Goal: Task Accomplishment & Management: Use online tool/utility

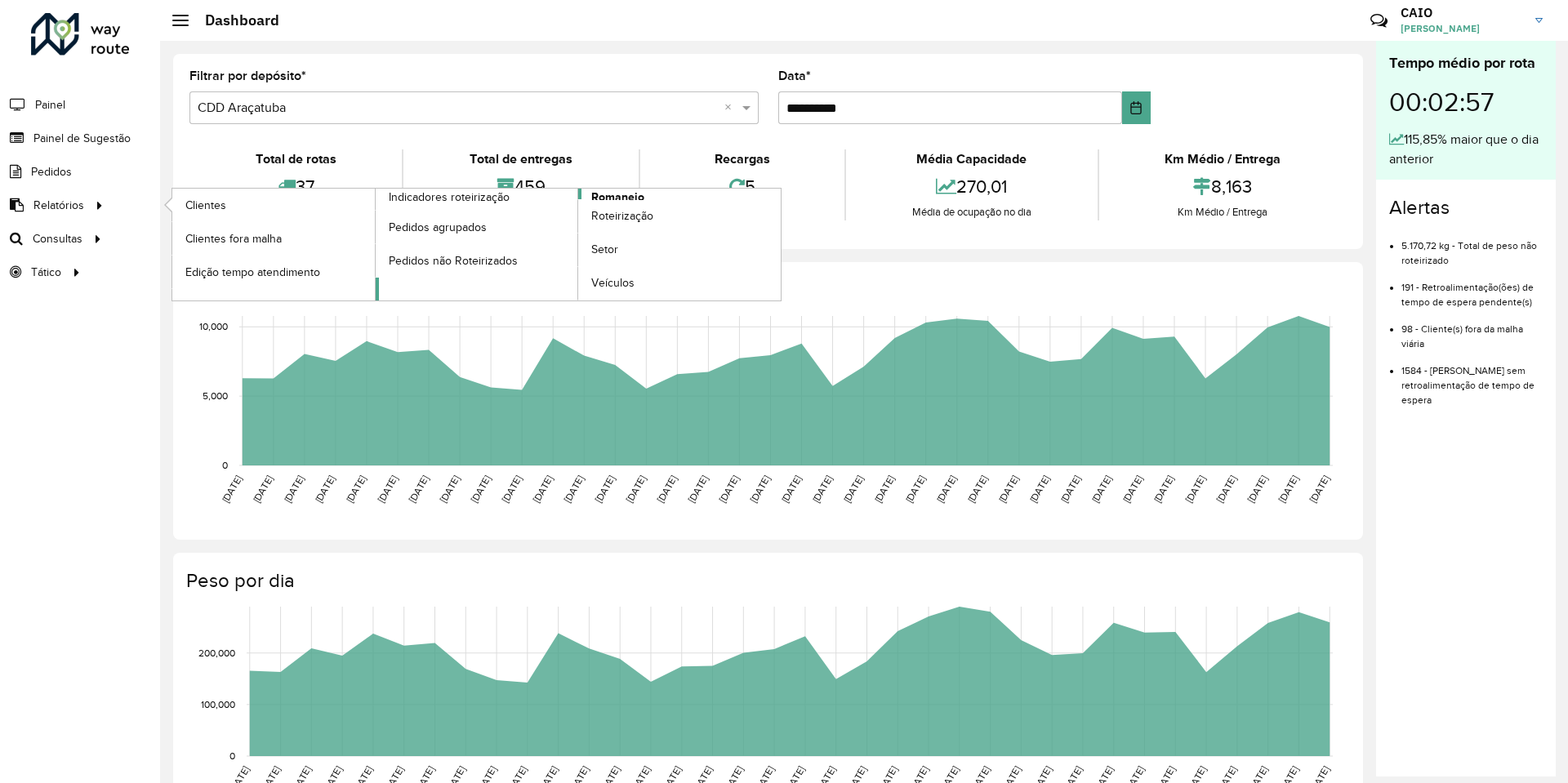
click at [644, 192] on span "Romaneio" at bounding box center [618, 197] width 53 height 17
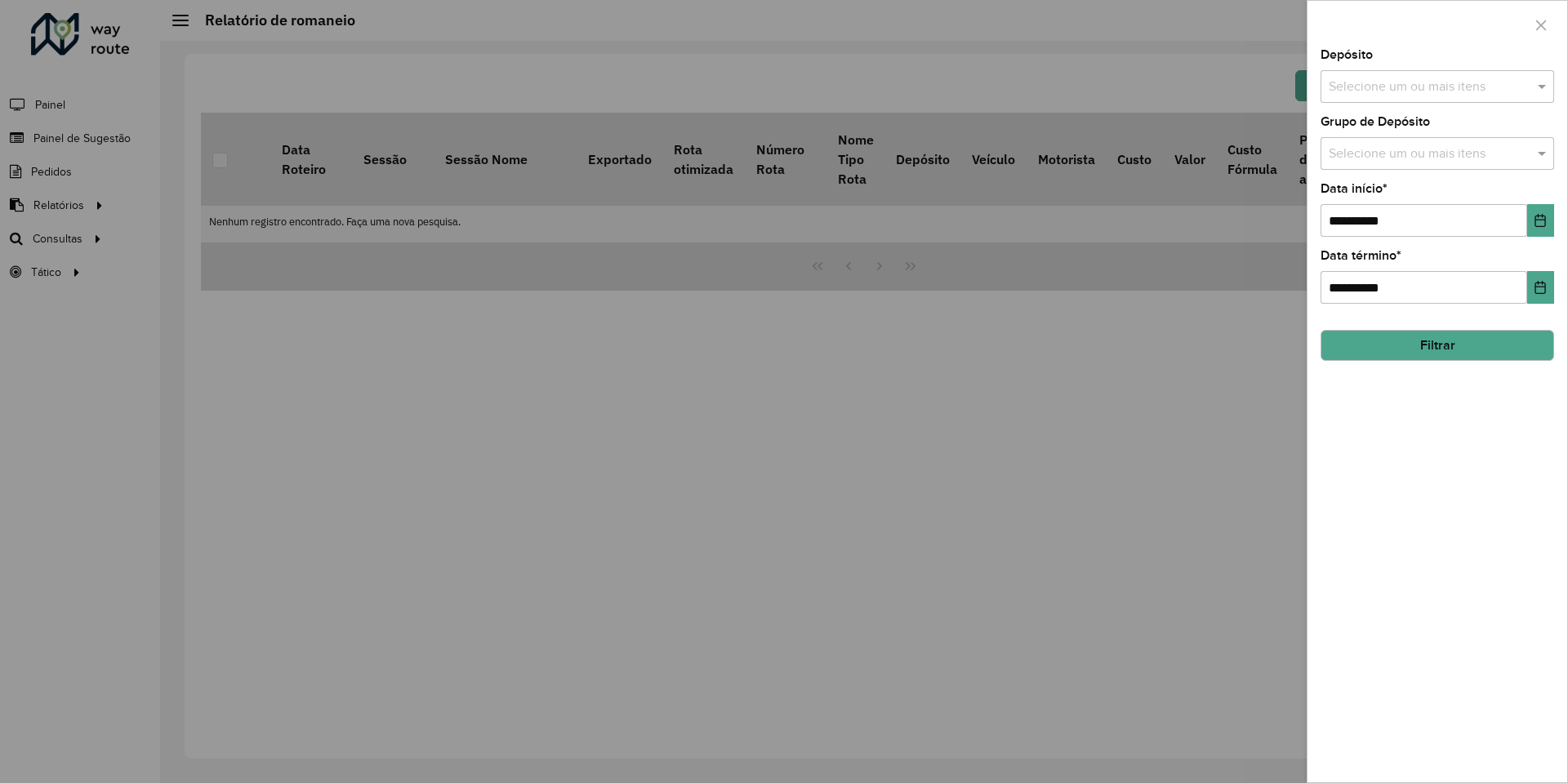
click at [1418, 79] on input "text" at bounding box center [1429, 87] width 209 height 19
click at [1393, 188] on div "CDD Araçatuba" at bounding box center [1437, 195] width 232 height 28
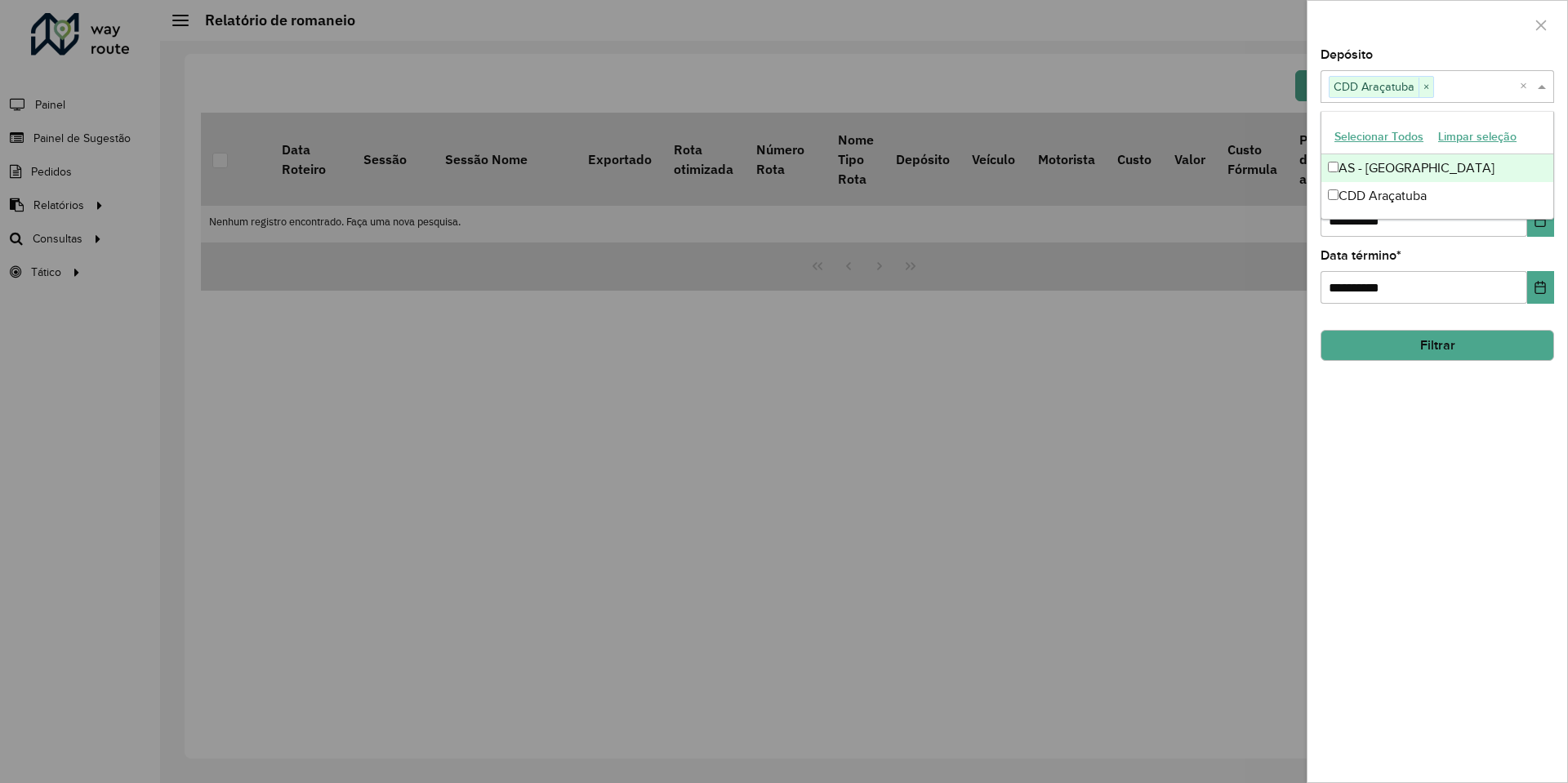
click at [1434, 47] on div at bounding box center [1437, 25] width 260 height 48
click at [1553, 226] on div "**********" at bounding box center [1437, 416] width 260 height 734
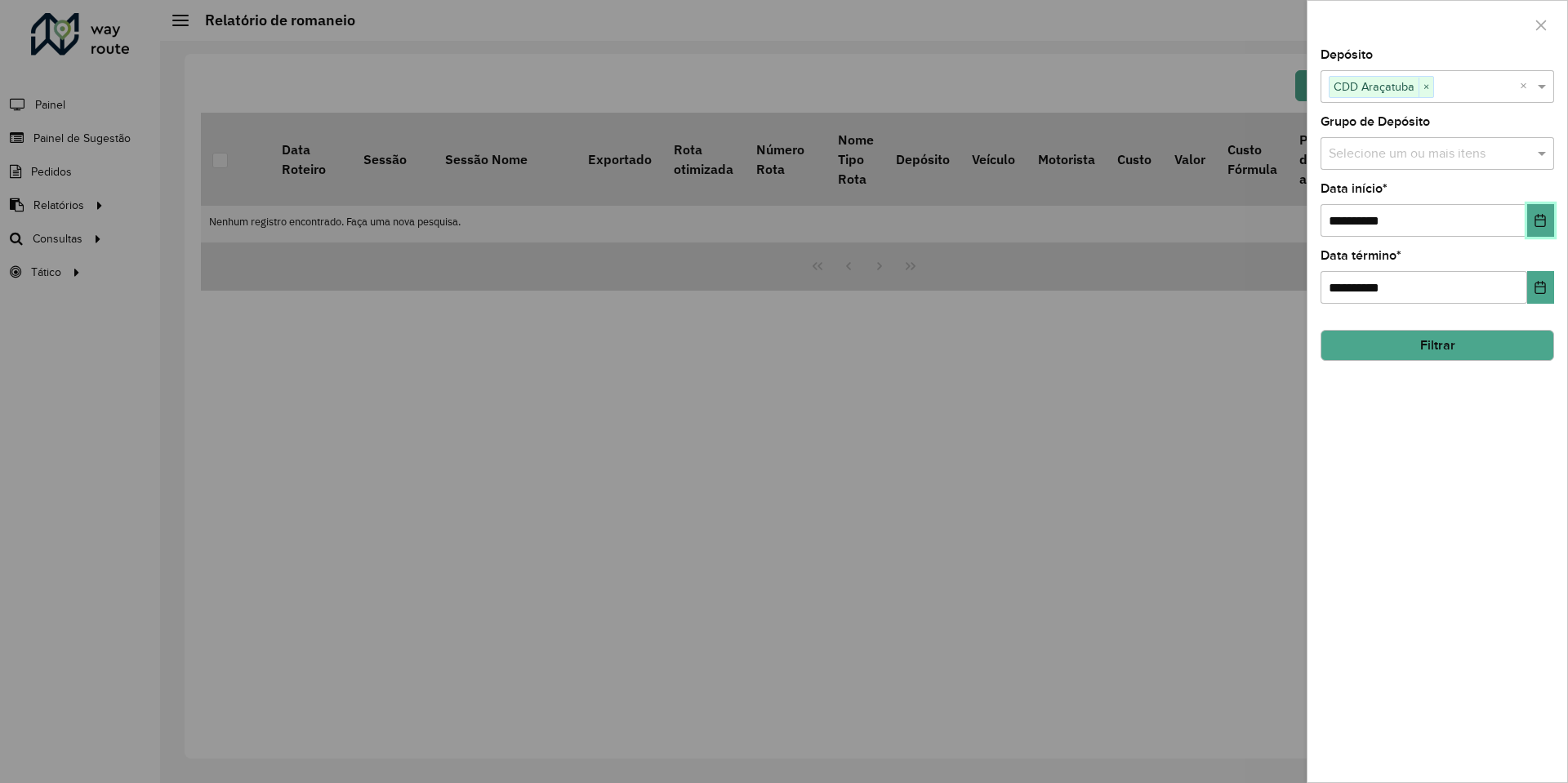
click at [1548, 220] on button "Choose Date" at bounding box center [1541, 220] width 27 height 33
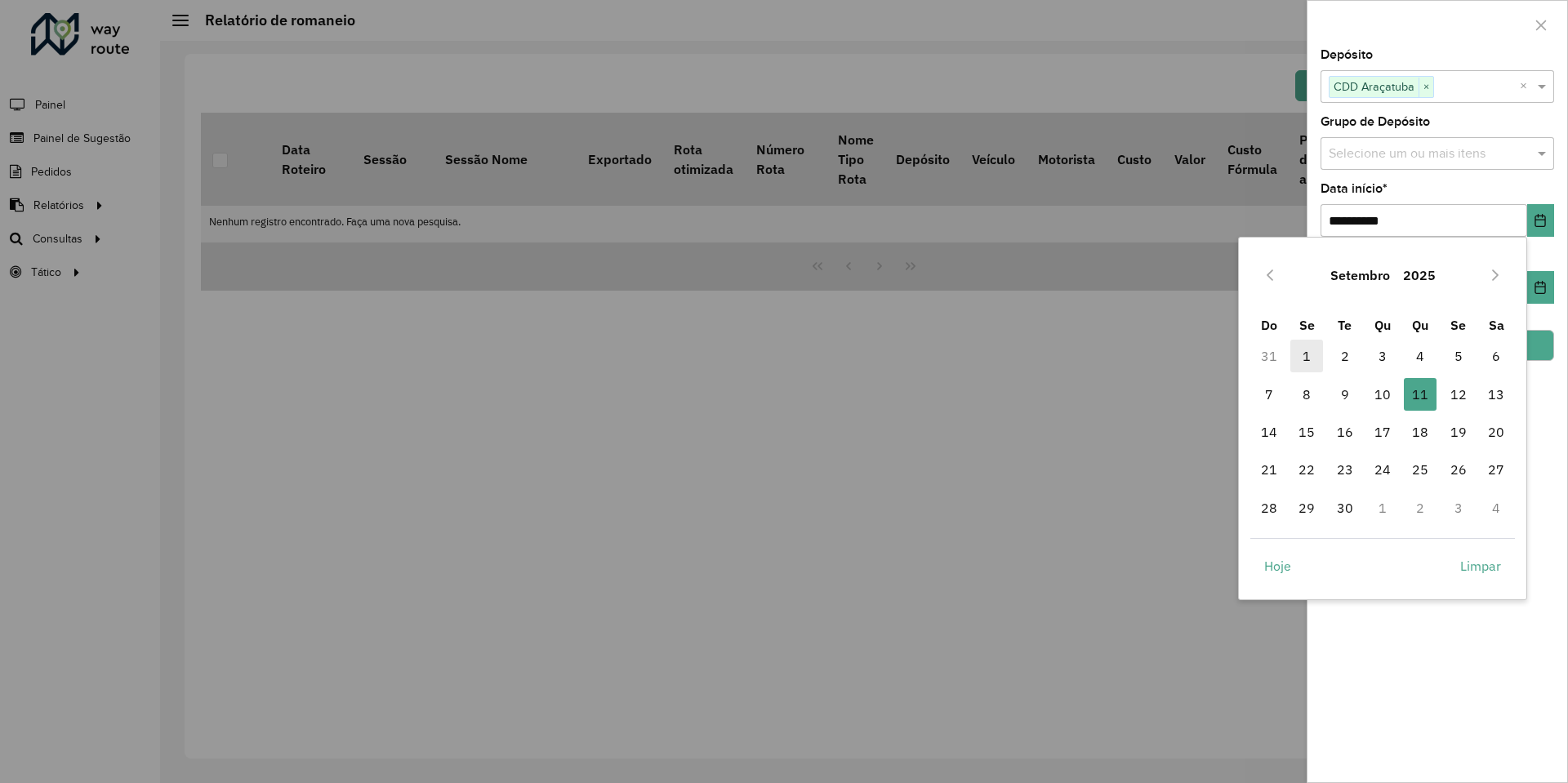
click at [1313, 350] on span "1" at bounding box center [1307, 356] width 33 height 33
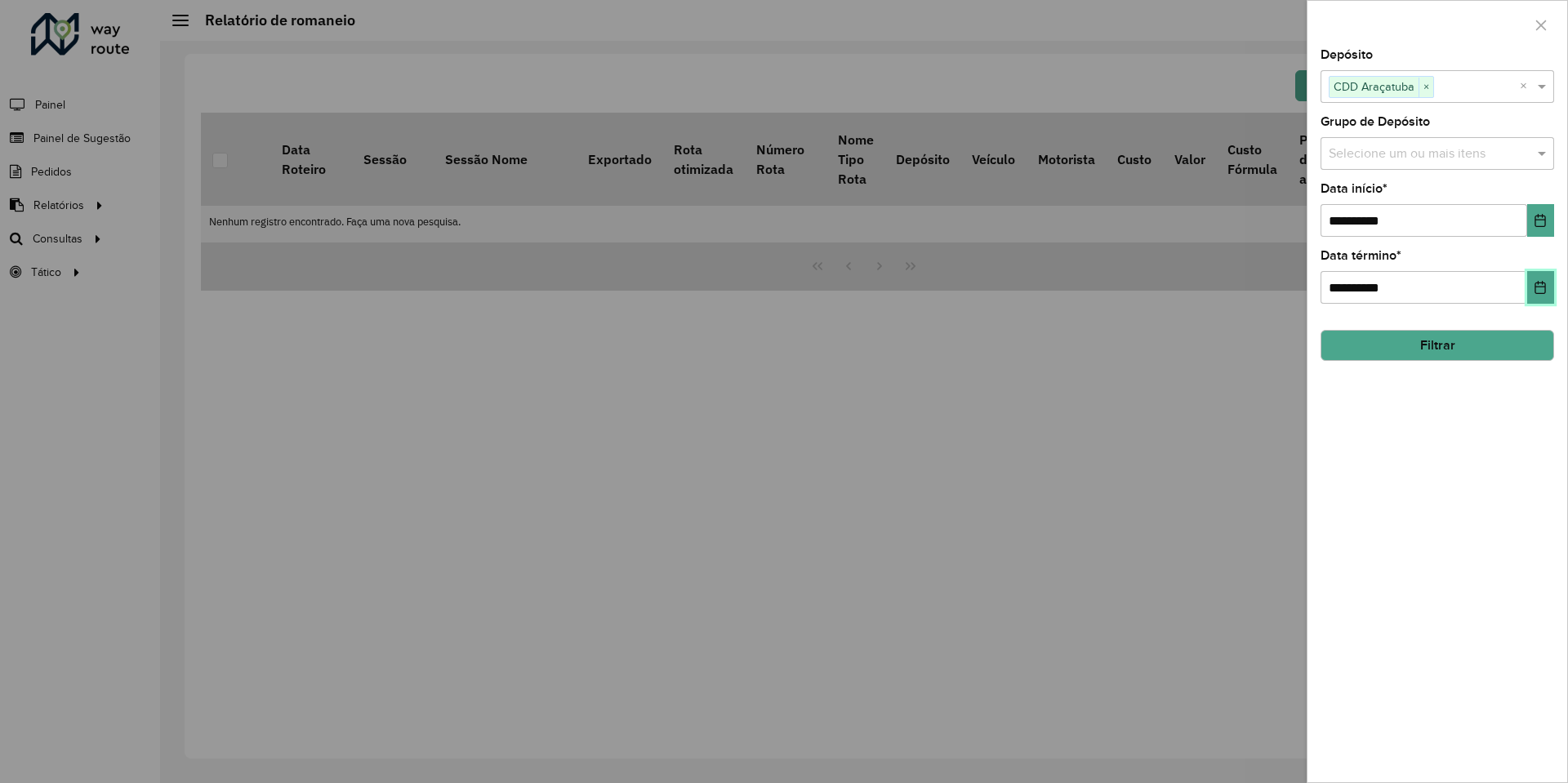
click at [1540, 281] on icon "Choose Date" at bounding box center [1541, 288] width 14 height 14
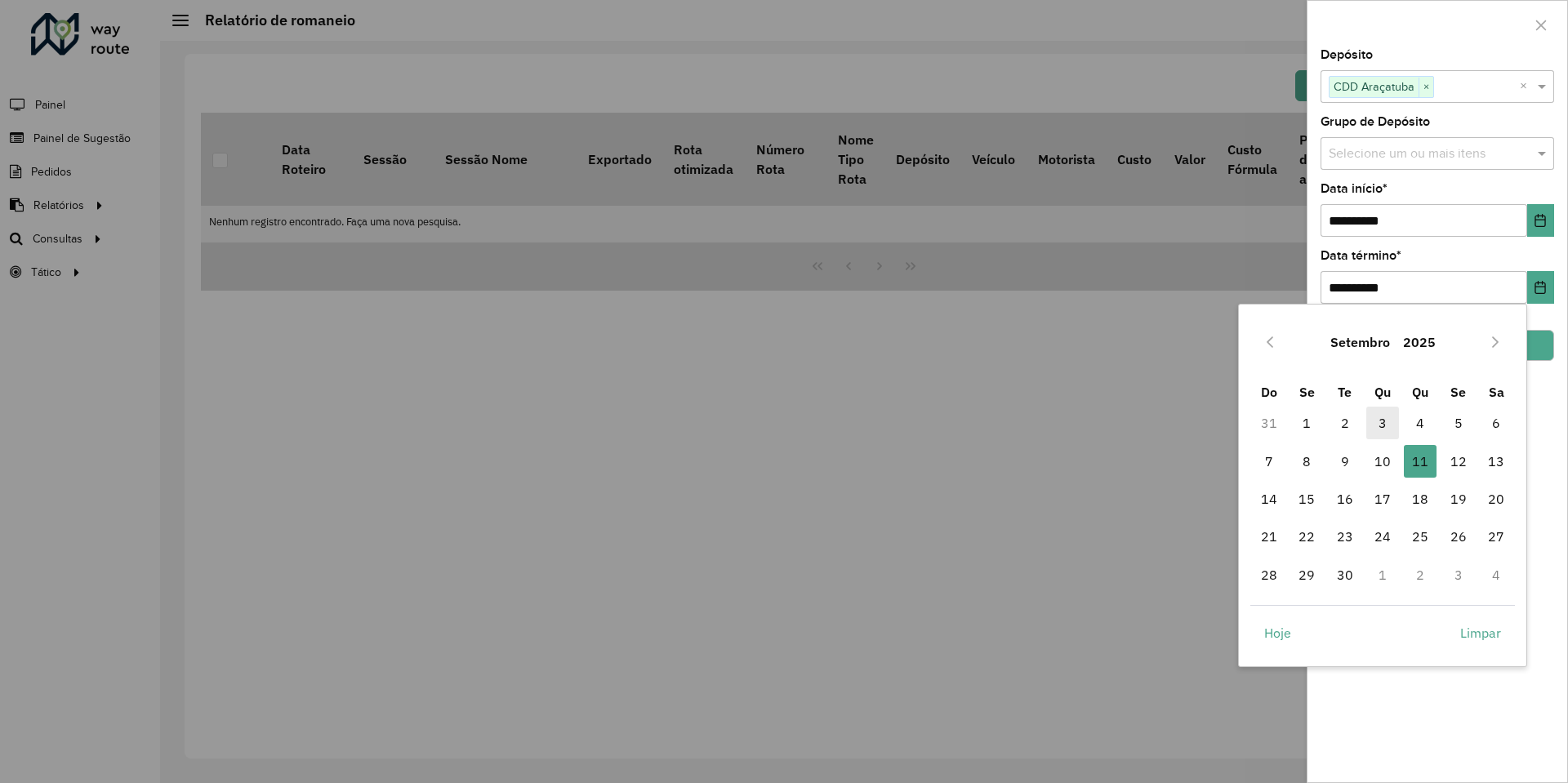
click at [1379, 425] on span "3" at bounding box center [1382, 423] width 33 height 33
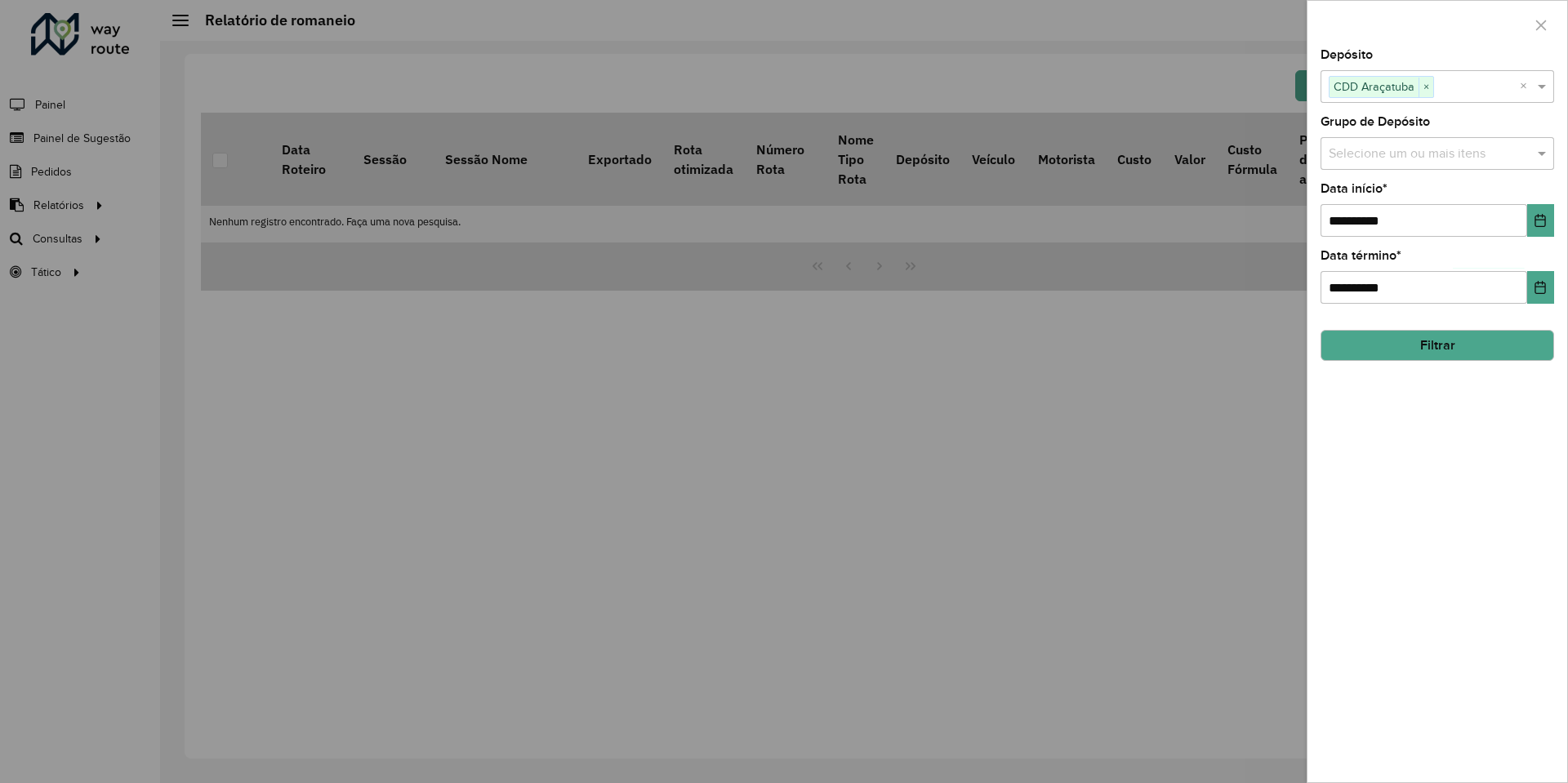
click at [1519, 344] on button "Filtrar" at bounding box center [1437, 345] width 234 height 31
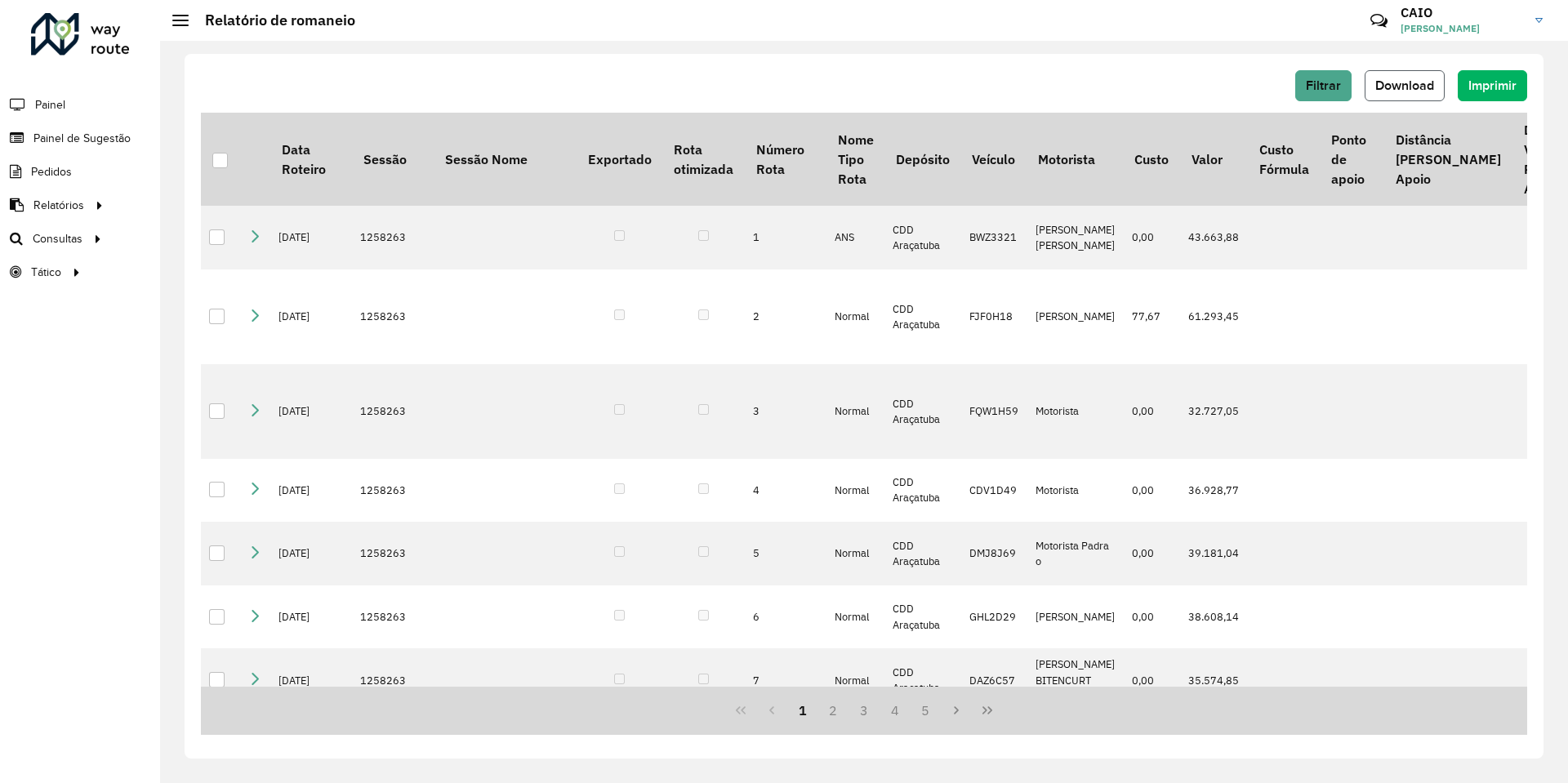
click at [1410, 79] on span "Download" at bounding box center [1405, 85] width 59 height 14
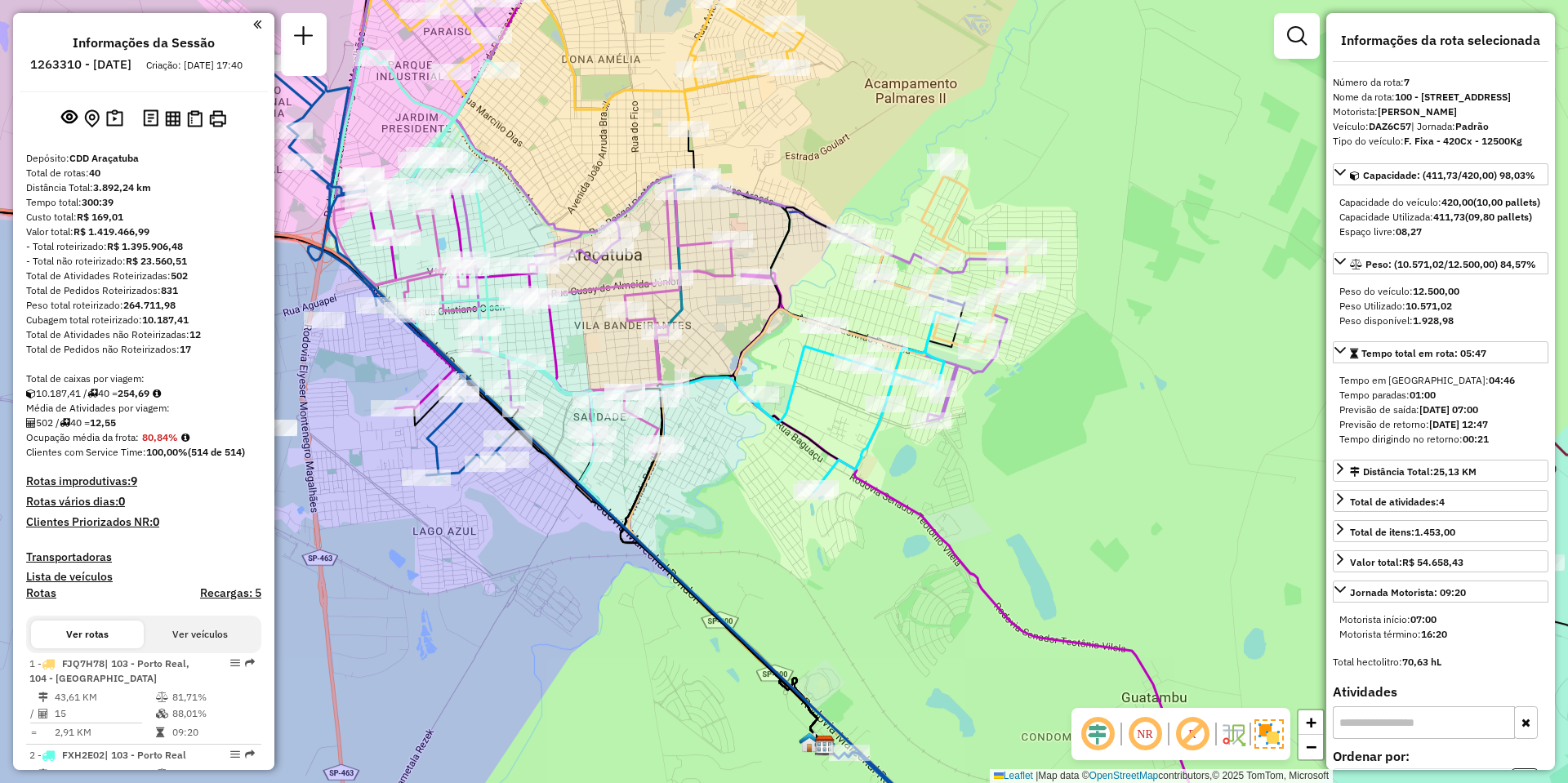
select select "**********"
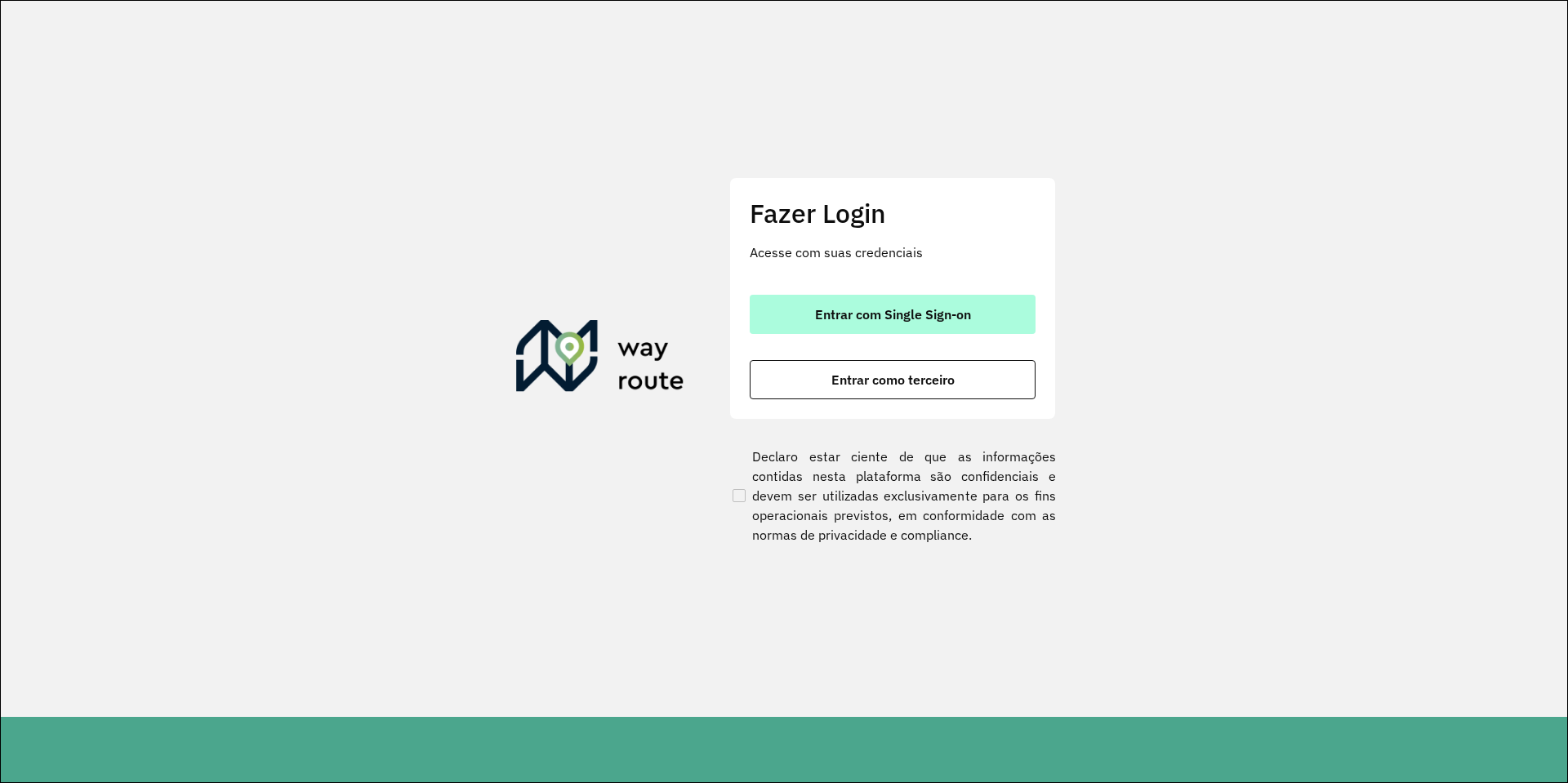
click at [854, 320] on span "Entrar com Single Sign-on" at bounding box center [892, 315] width 156 height 14
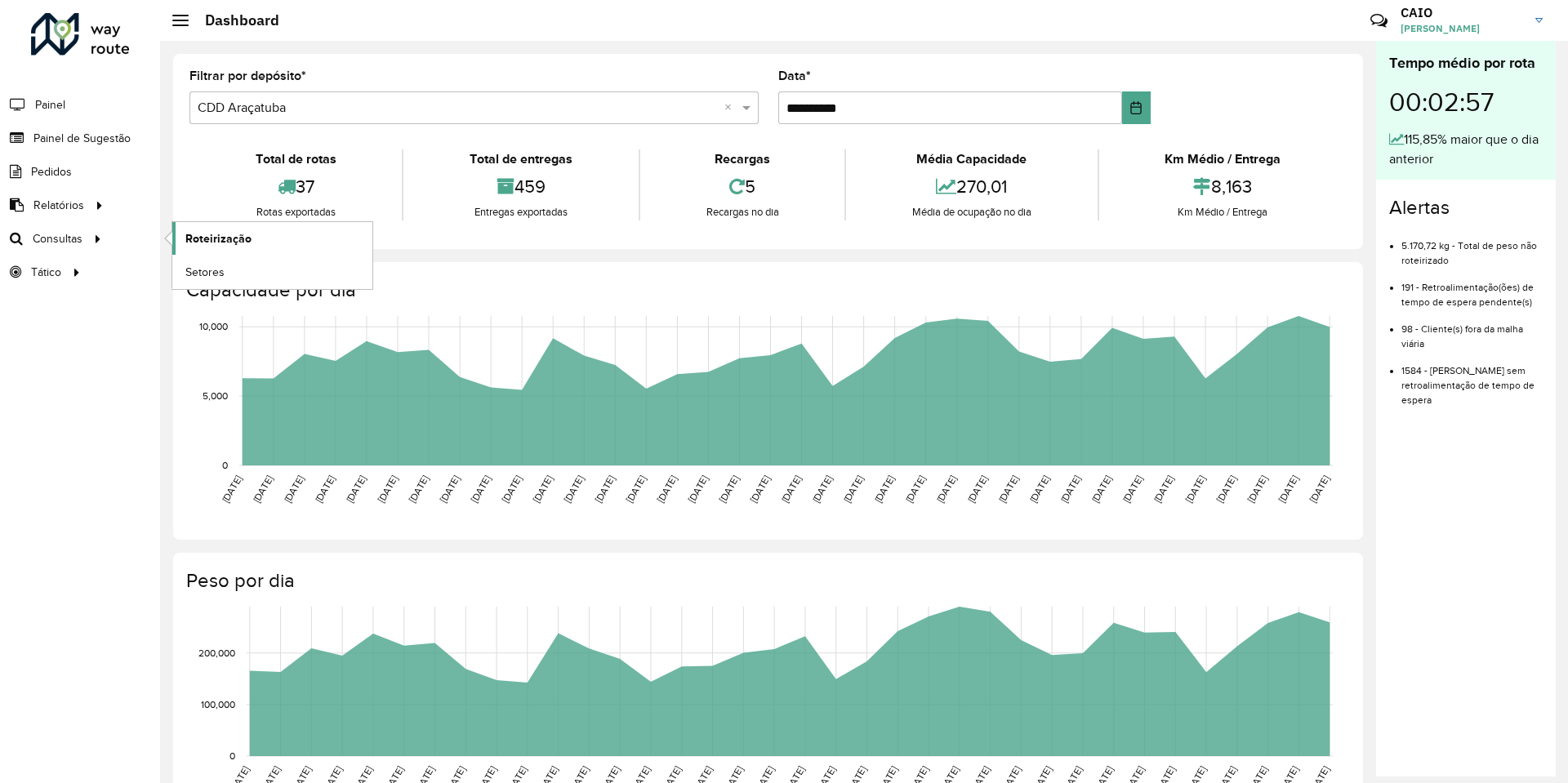
click at [178, 240] on link "Roteirização" at bounding box center [272, 239] width 200 height 33
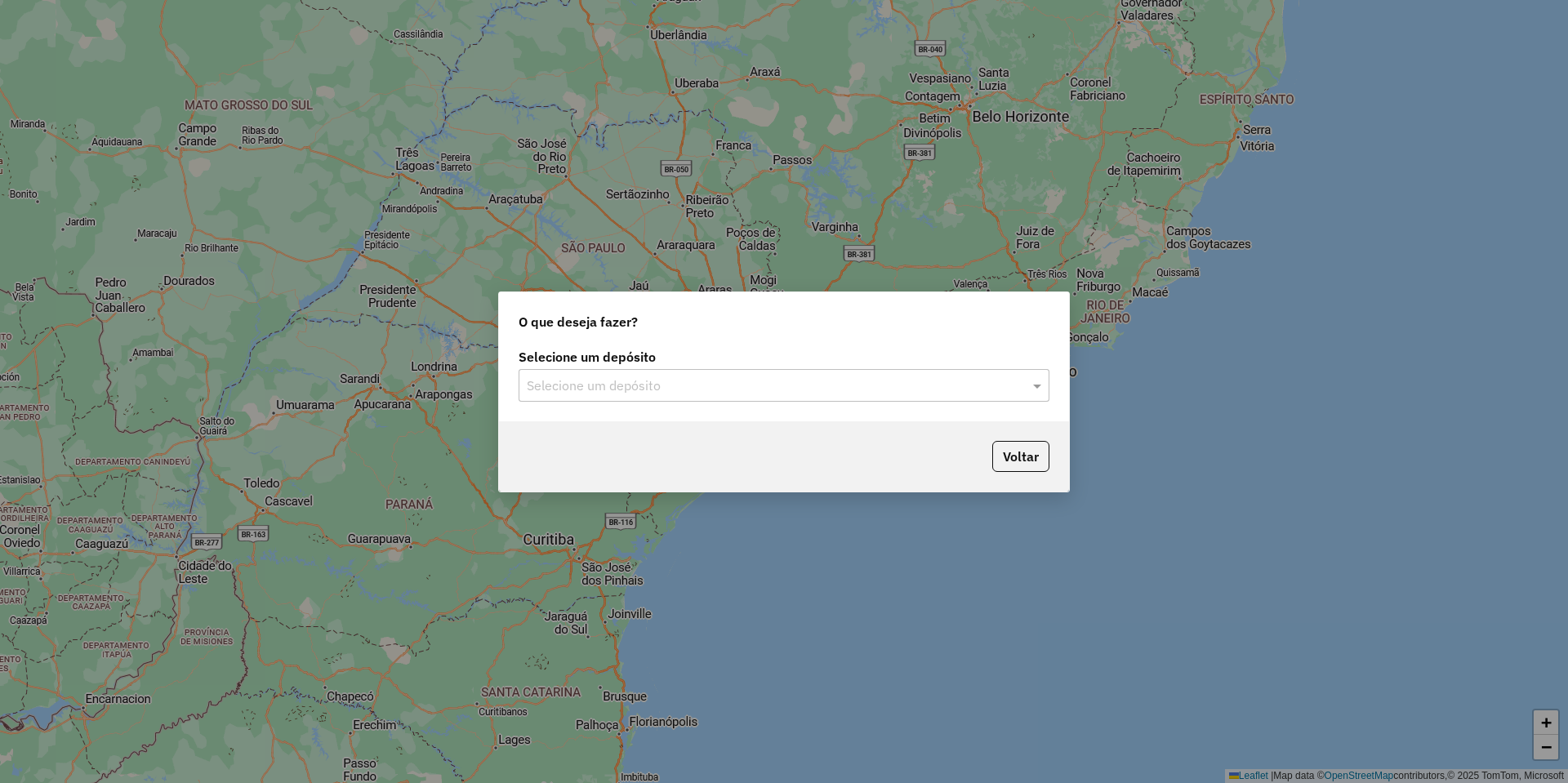
drag, startPoint x: 626, startPoint y: 390, endPoint x: 617, endPoint y: 408, distance: 20.1
click at [627, 390] on input "text" at bounding box center [768, 386] width 481 height 19
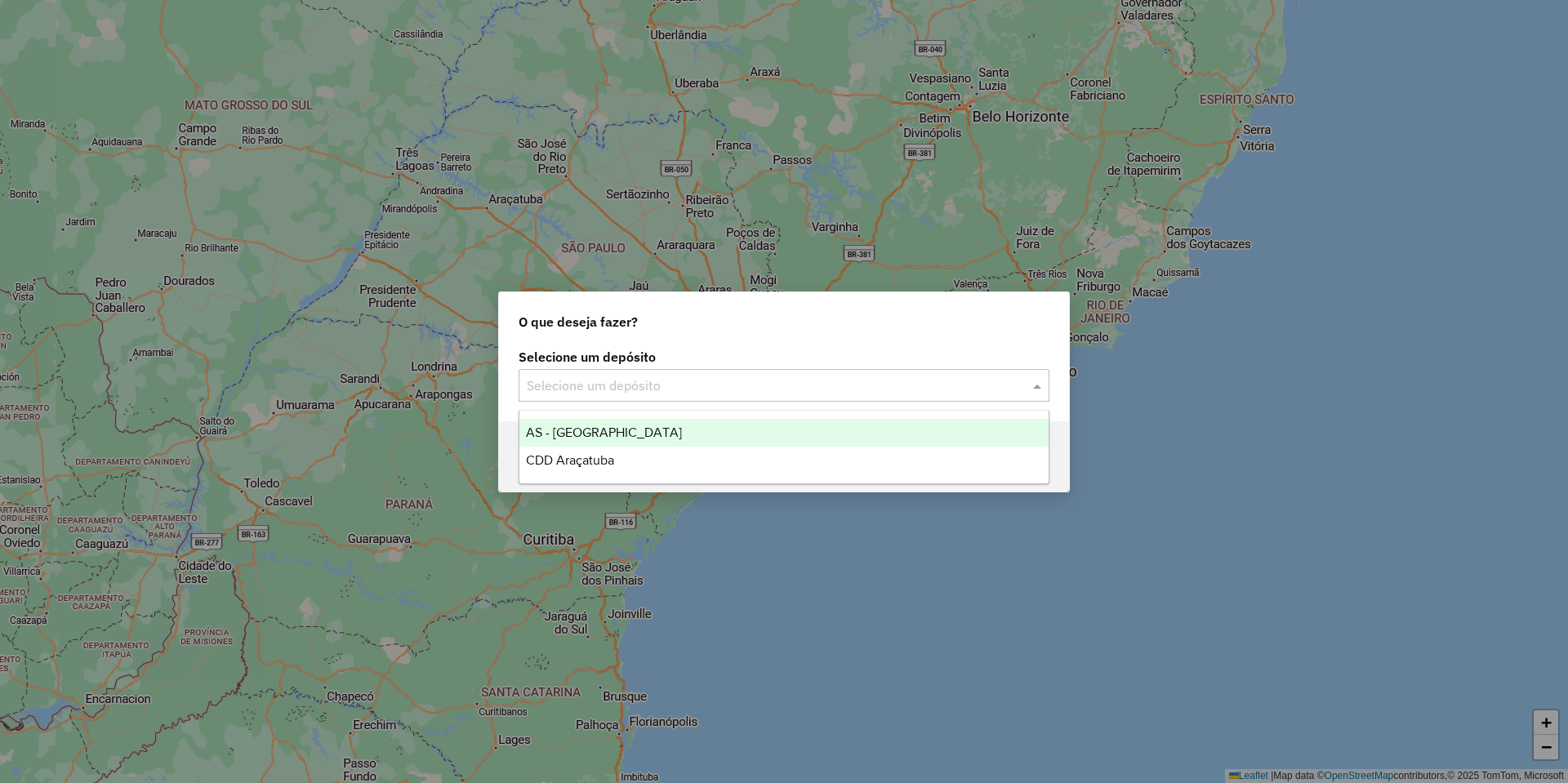
click at [595, 465] on span "CDD Araçatuba" at bounding box center [569, 460] width 88 height 14
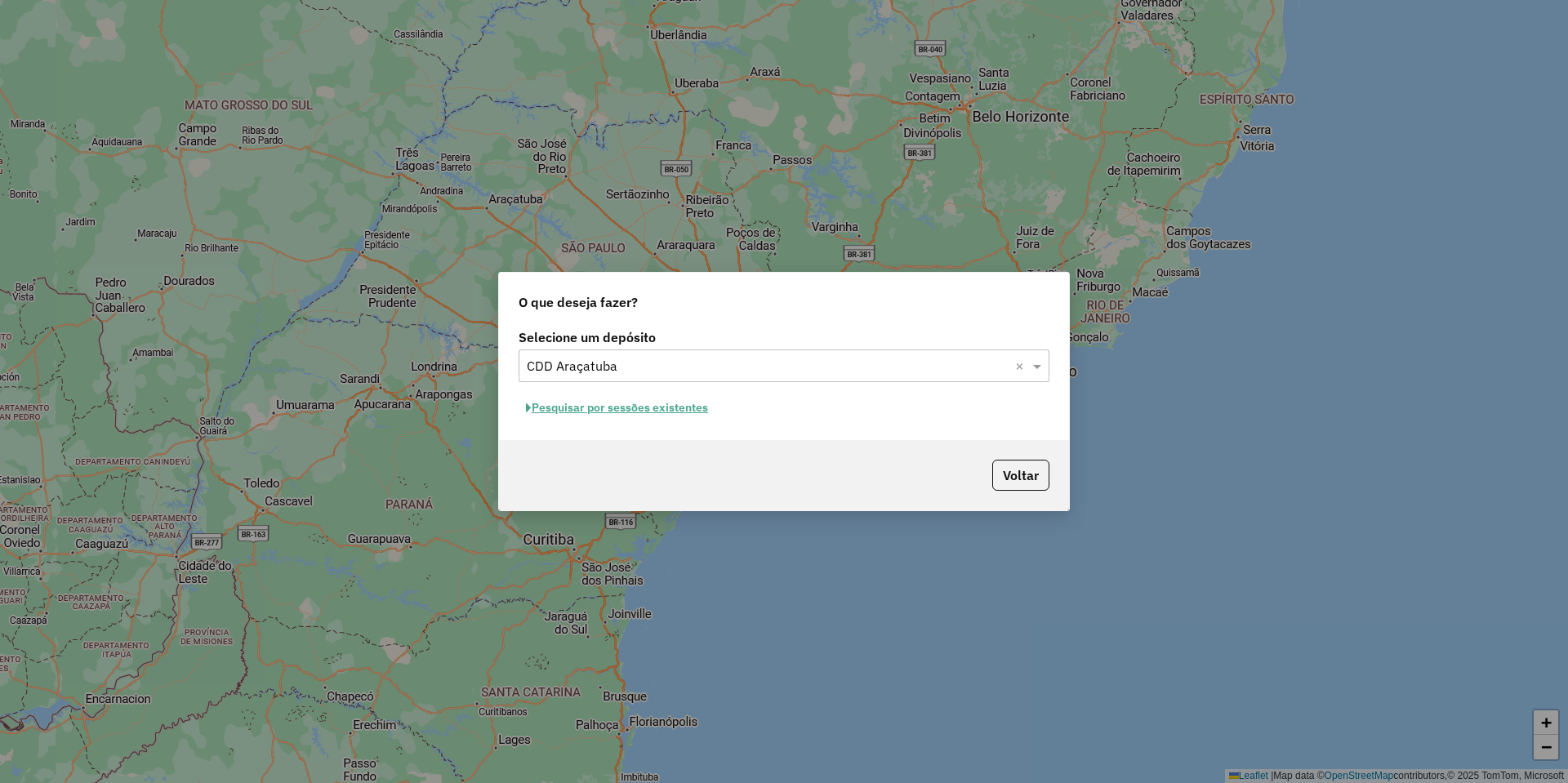
click at [609, 417] on button "Pesquisar por sessões existentes" at bounding box center [617, 408] width 197 height 25
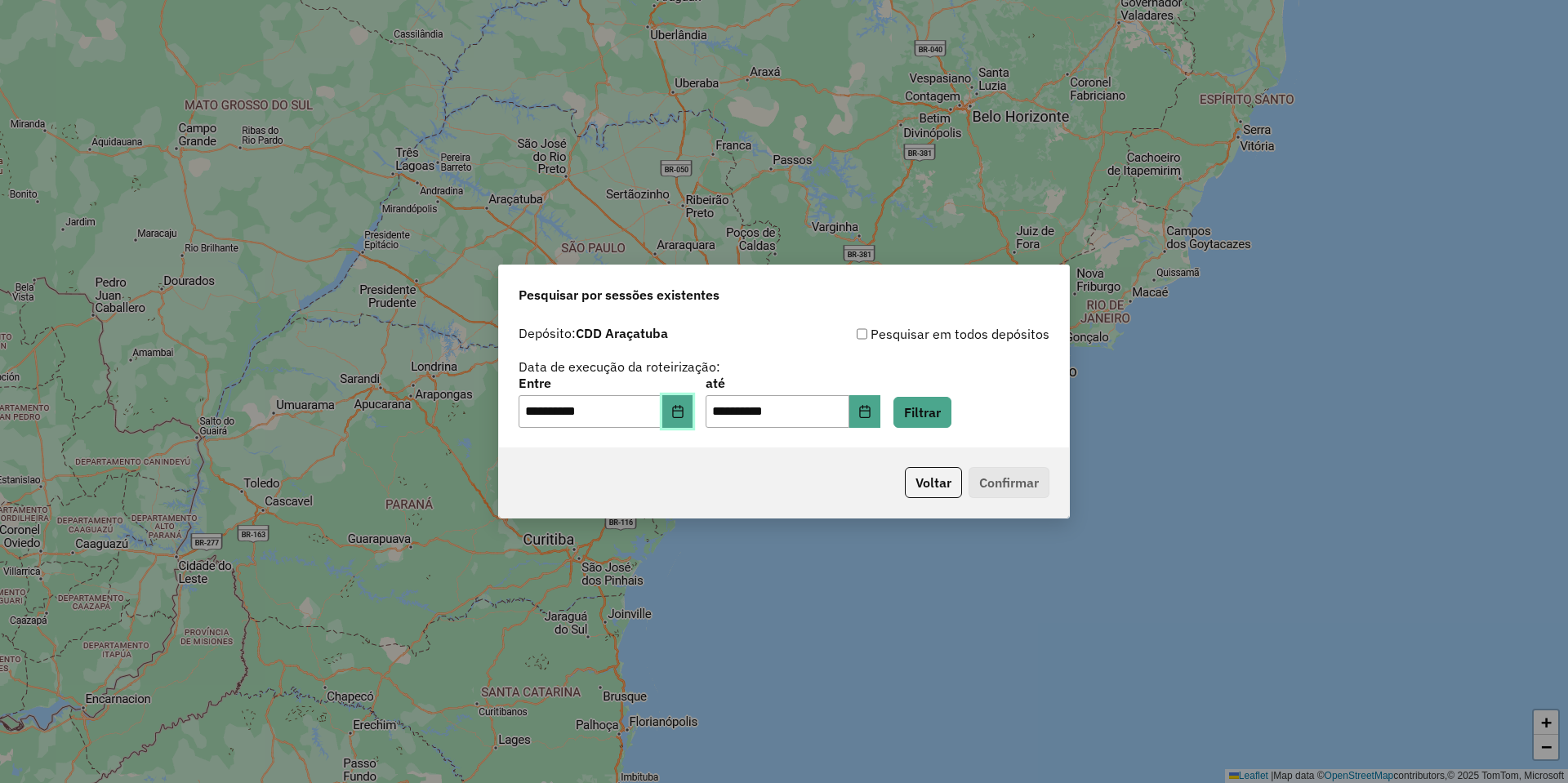
click at [682, 417] on icon "Choose Date" at bounding box center [677, 412] width 11 height 14
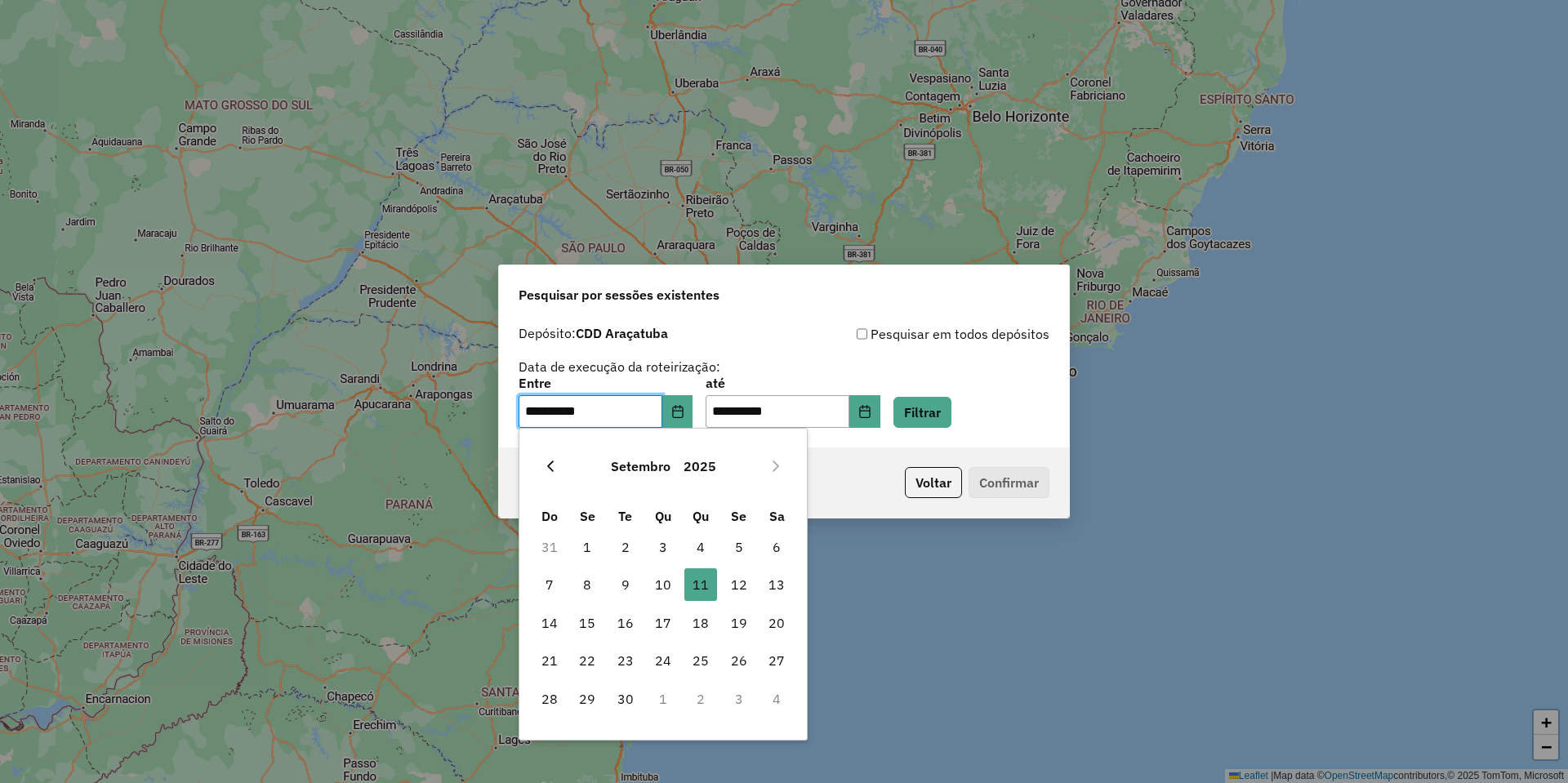
click at [547, 470] on icon "Previous Month" at bounding box center [551, 467] width 14 height 14
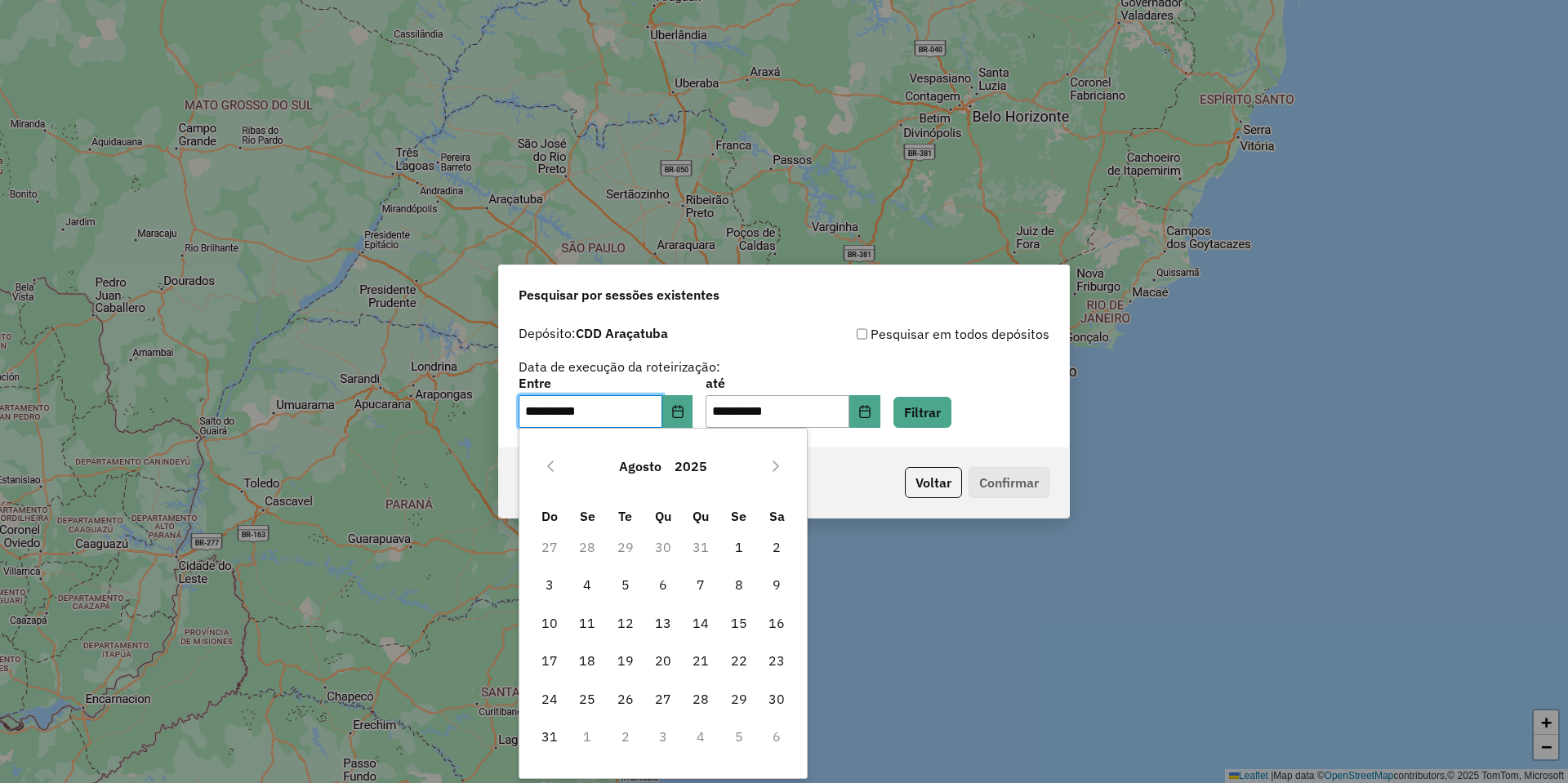
click at [547, 470] on icon "Previous Month" at bounding box center [551, 467] width 14 height 14
click at [631, 664] on span "22" at bounding box center [625, 661] width 33 height 33
type input "**********"
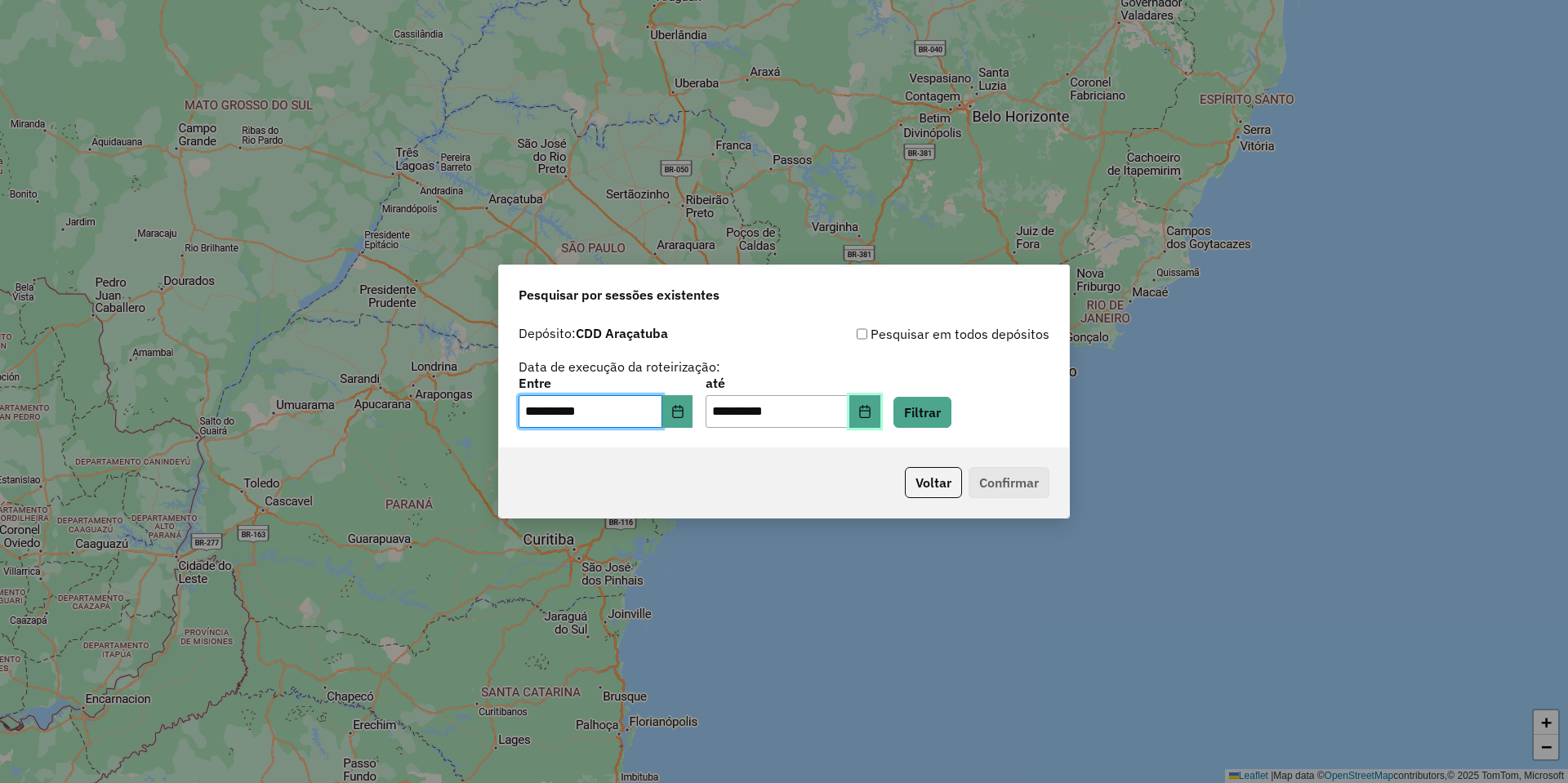
click at [881, 413] on button "Choose Date" at bounding box center [865, 412] width 31 height 33
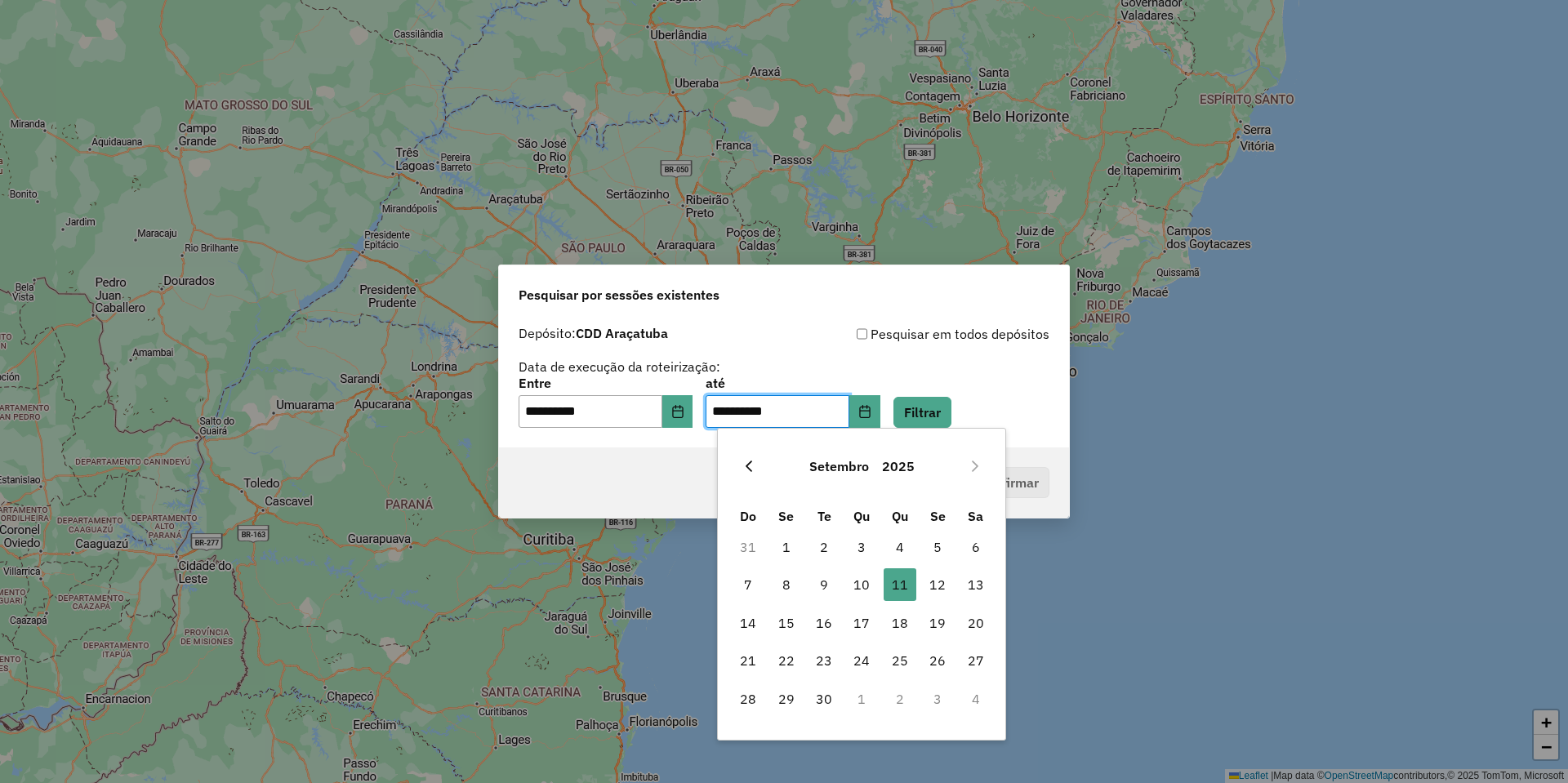
click at [735, 468] on div "Setembro 2025" at bounding box center [861, 466] width 266 height 52
click at [743, 469] on icon "Previous Month" at bounding box center [749, 467] width 14 height 14
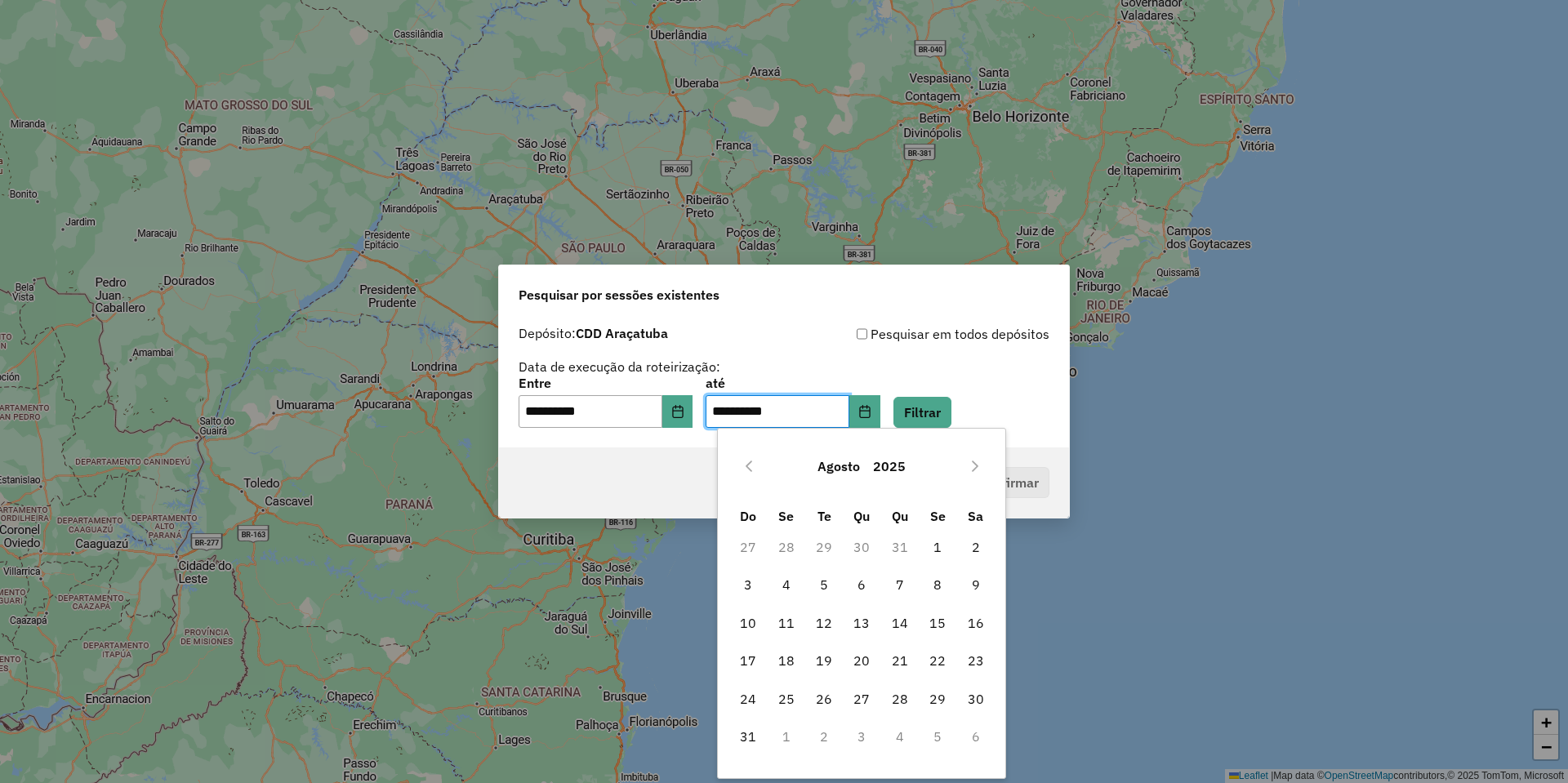
click at [743, 469] on icon "Previous Month" at bounding box center [749, 467] width 14 height 14
click at [820, 671] on span "22" at bounding box center [825, 661] width 33 height 33
type input "**********"
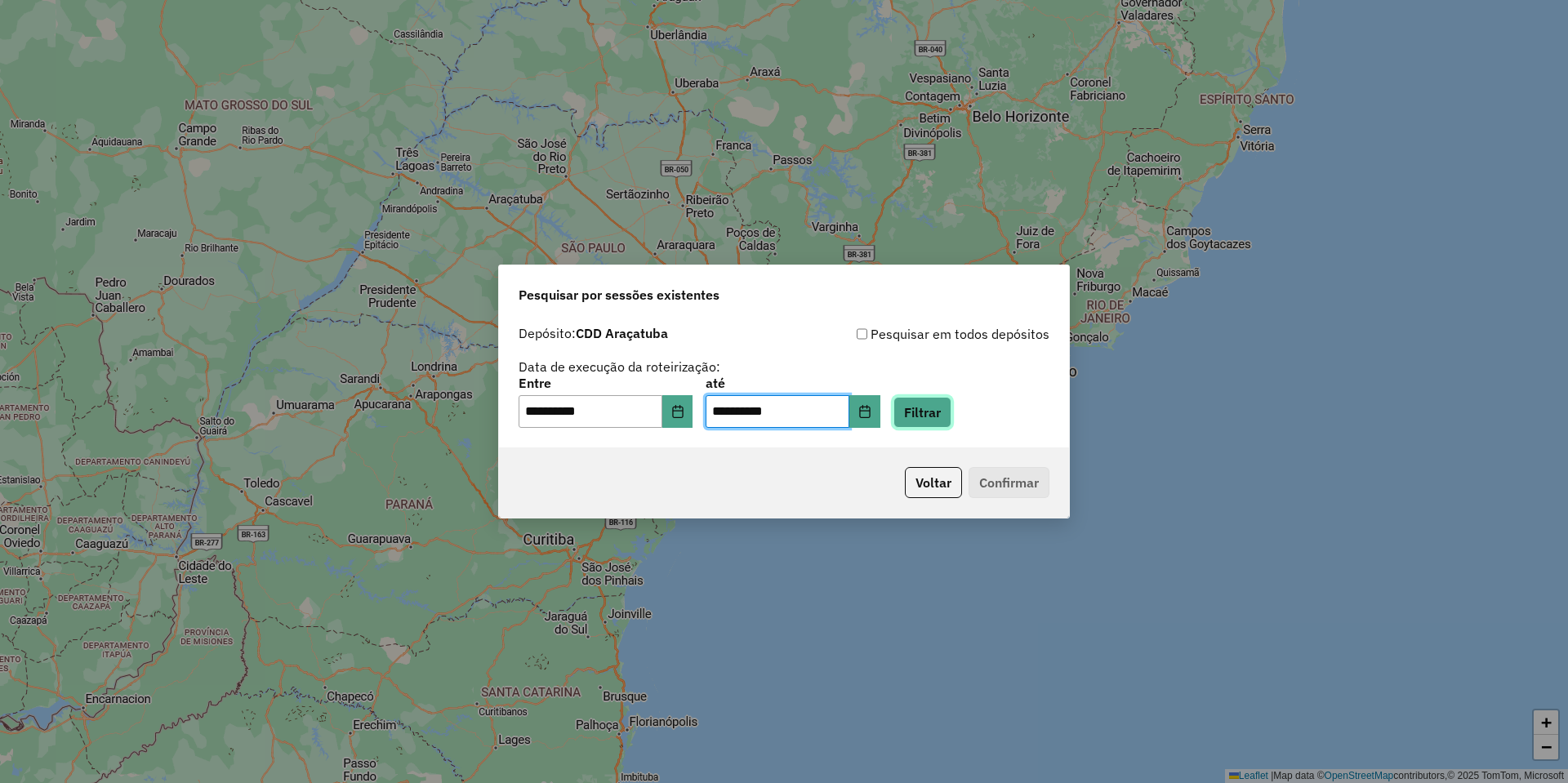
click at [947, 418] on button "Filtrar" at bounding box center [922, 413] width 58 height 31
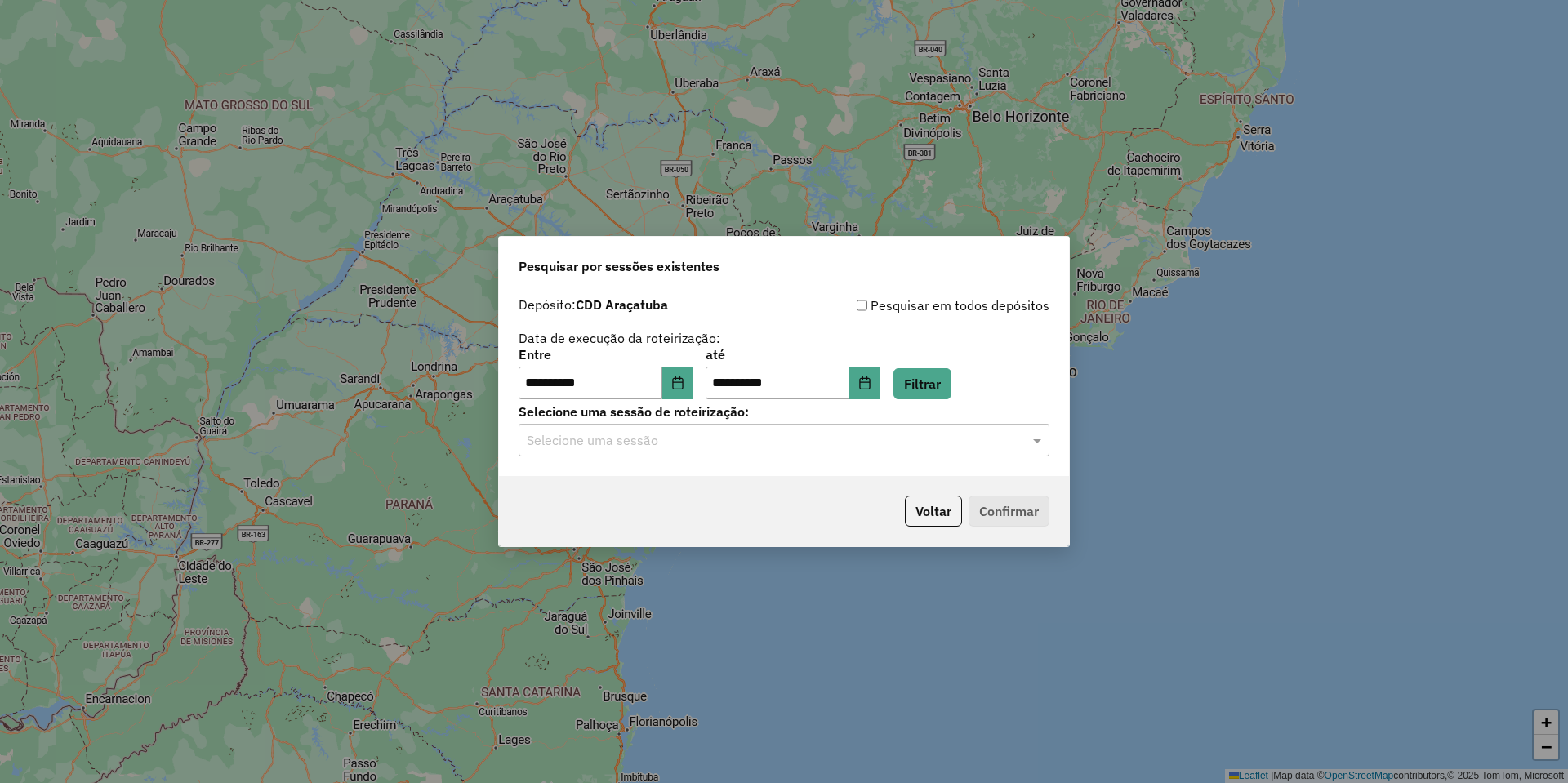
click at [673, 445] on input "text" at bounding box center [768, 441] width 481 height 19
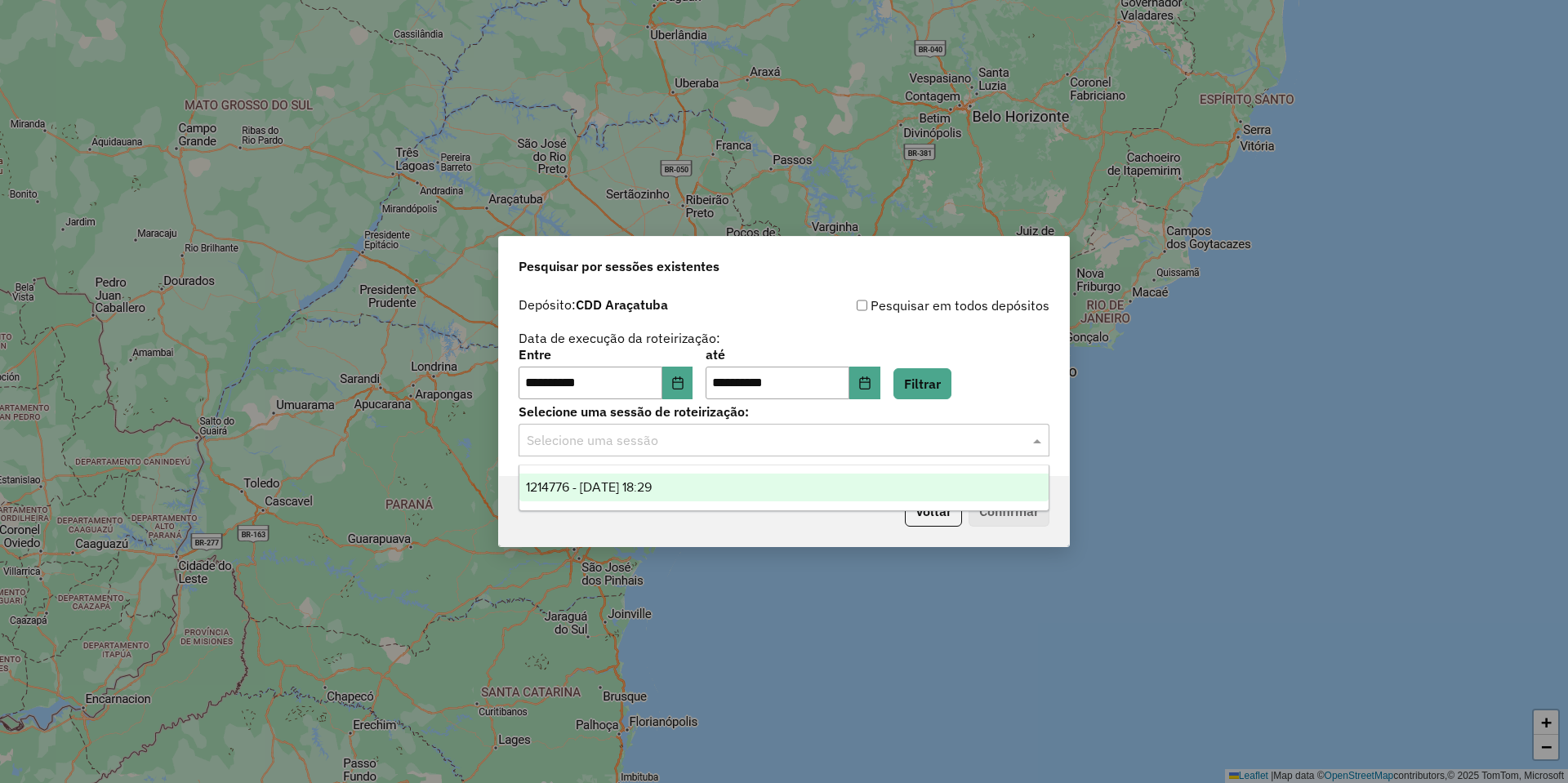
click at [685, 500] on div "1214776 - 22/07/2025 18:29" at bounding box center [783, 487] width 529 height 28
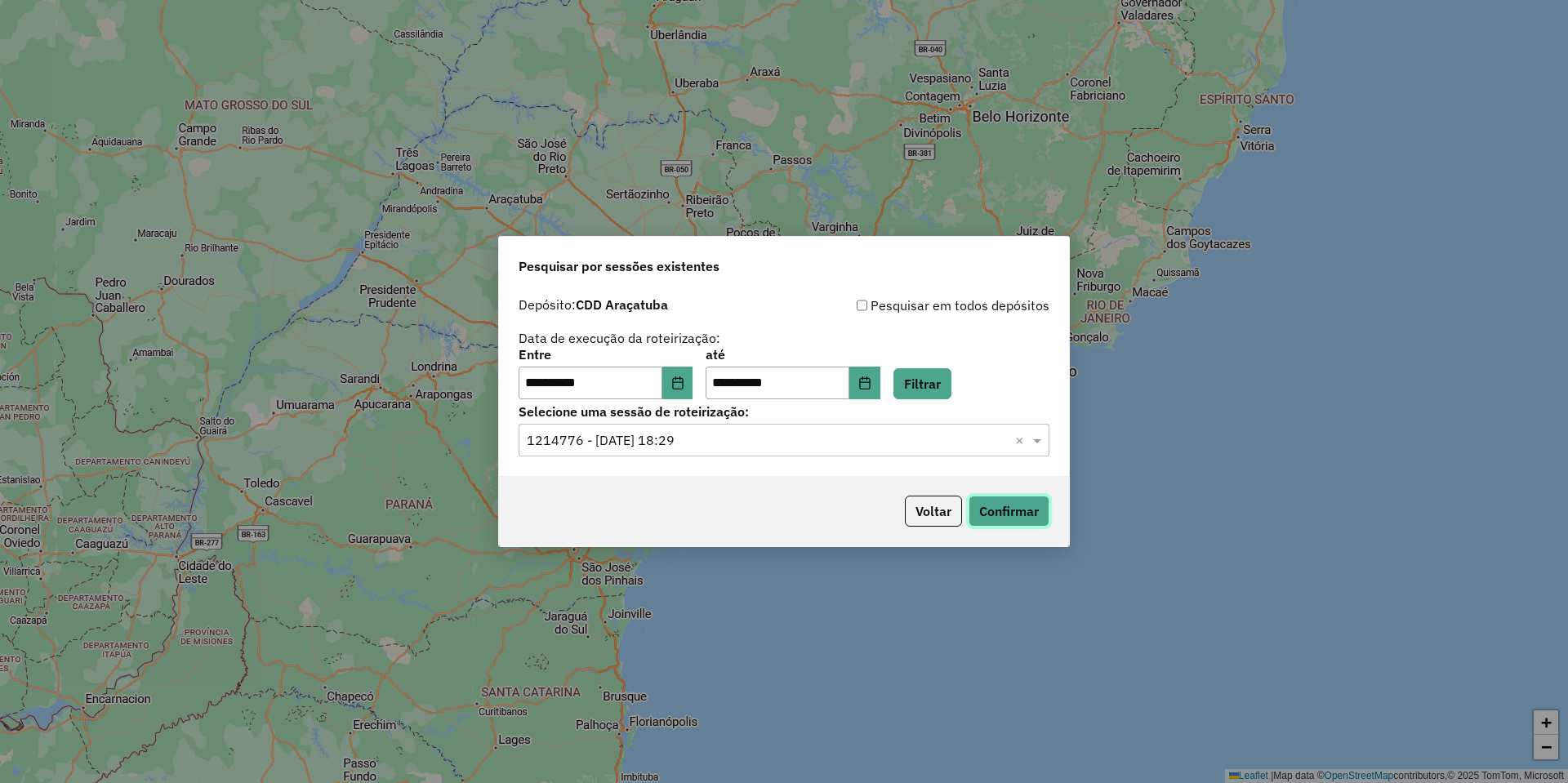
click at [998, 508] on button "Confirmar" at bounding box center [1009, 511] width 81 height 31
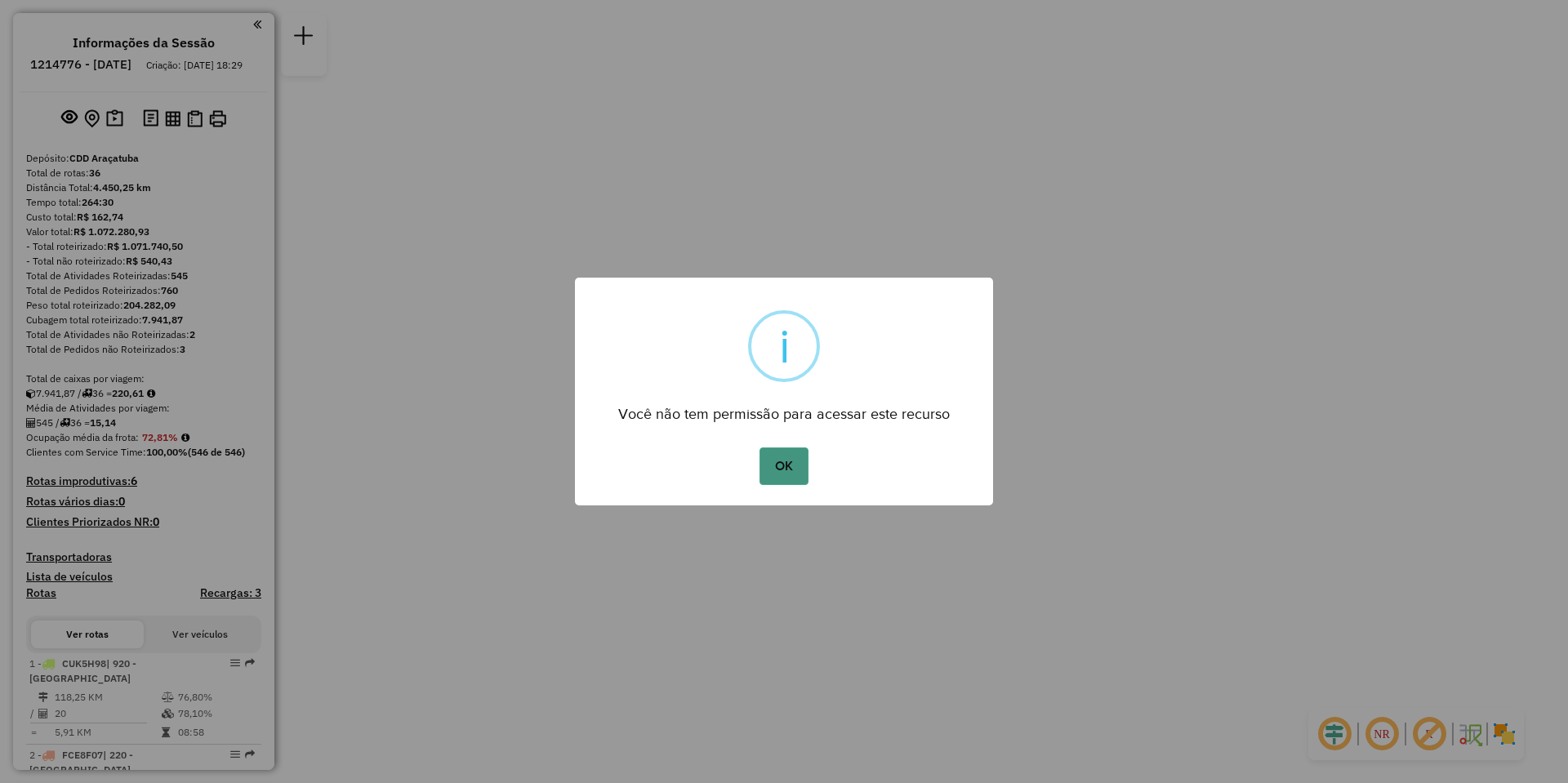
click at [793, 477] on button "OK" at bounding box center [784, 466] width 48 height 38
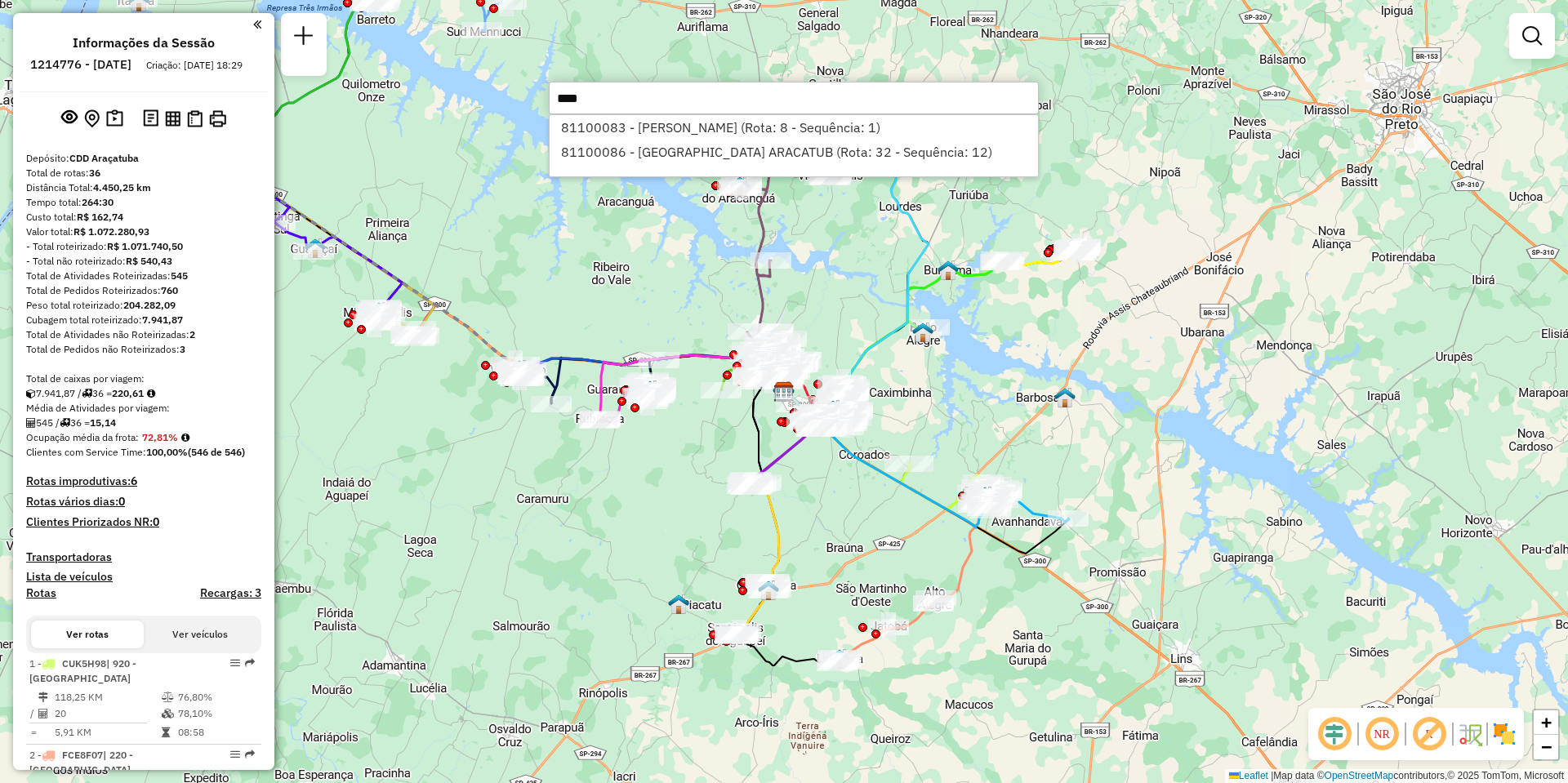
type input "*****"
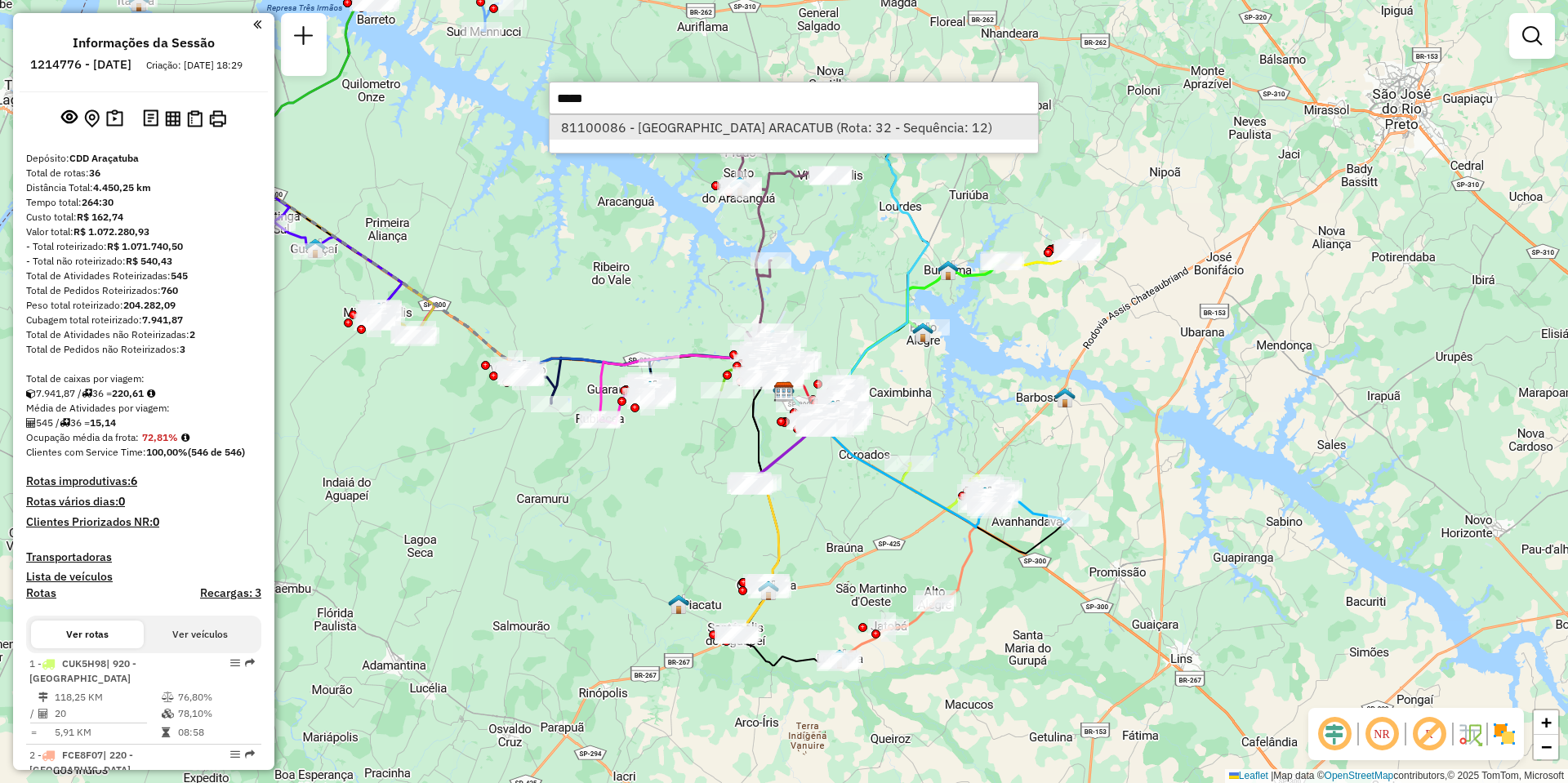
click at [928, 122] on li "81100086 - [GEOGRAPHIC_DATA] ARACATUB (Rota: 32 - Sequência: 12)" at bounding box center [794, 127] width 488 height 24
select select "**********"
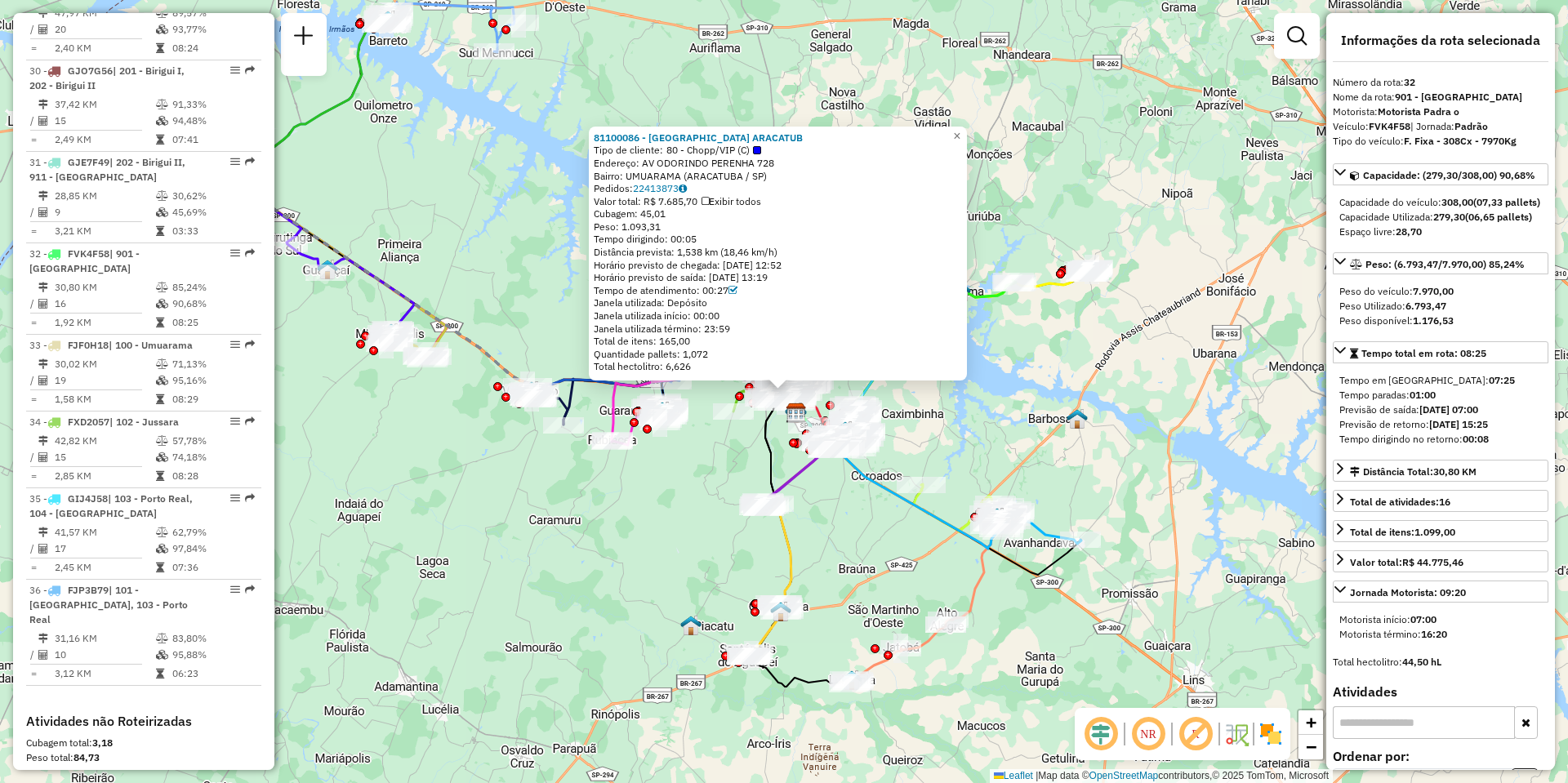
scroll to position [3432, 0]
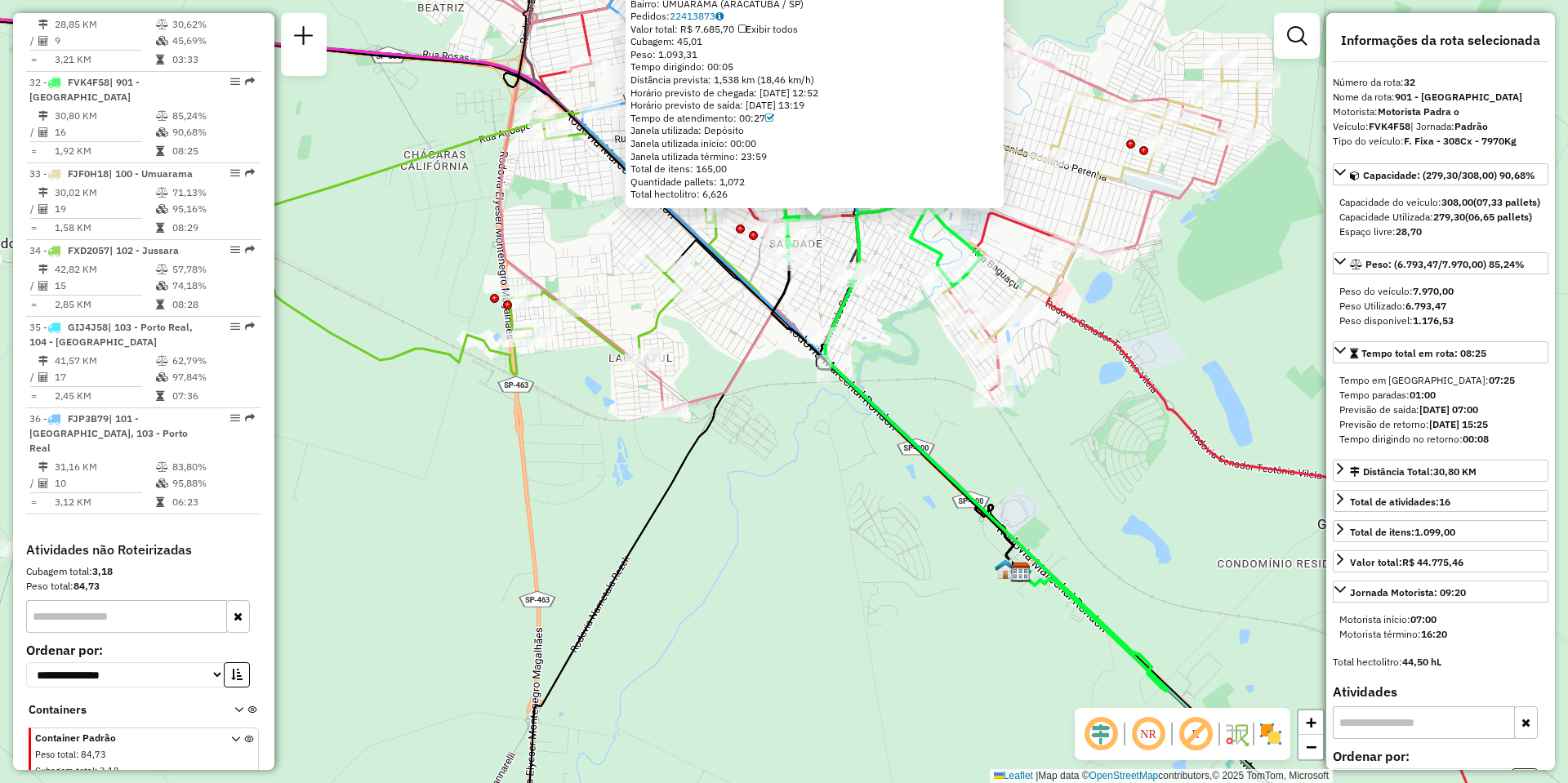
drag, startPoint x: 814, startPoint y: 429, endPoint x: 814, endPoint y: 497, distance: 68.0
click at [814, 497] on div "81100086 - [GEOGRAPHIC_DATA] ARACATUB Tipo de cliente: 80 - Chopp/VIP (C) Ender…" at bounding box center [784, 392] width 1568 height 783
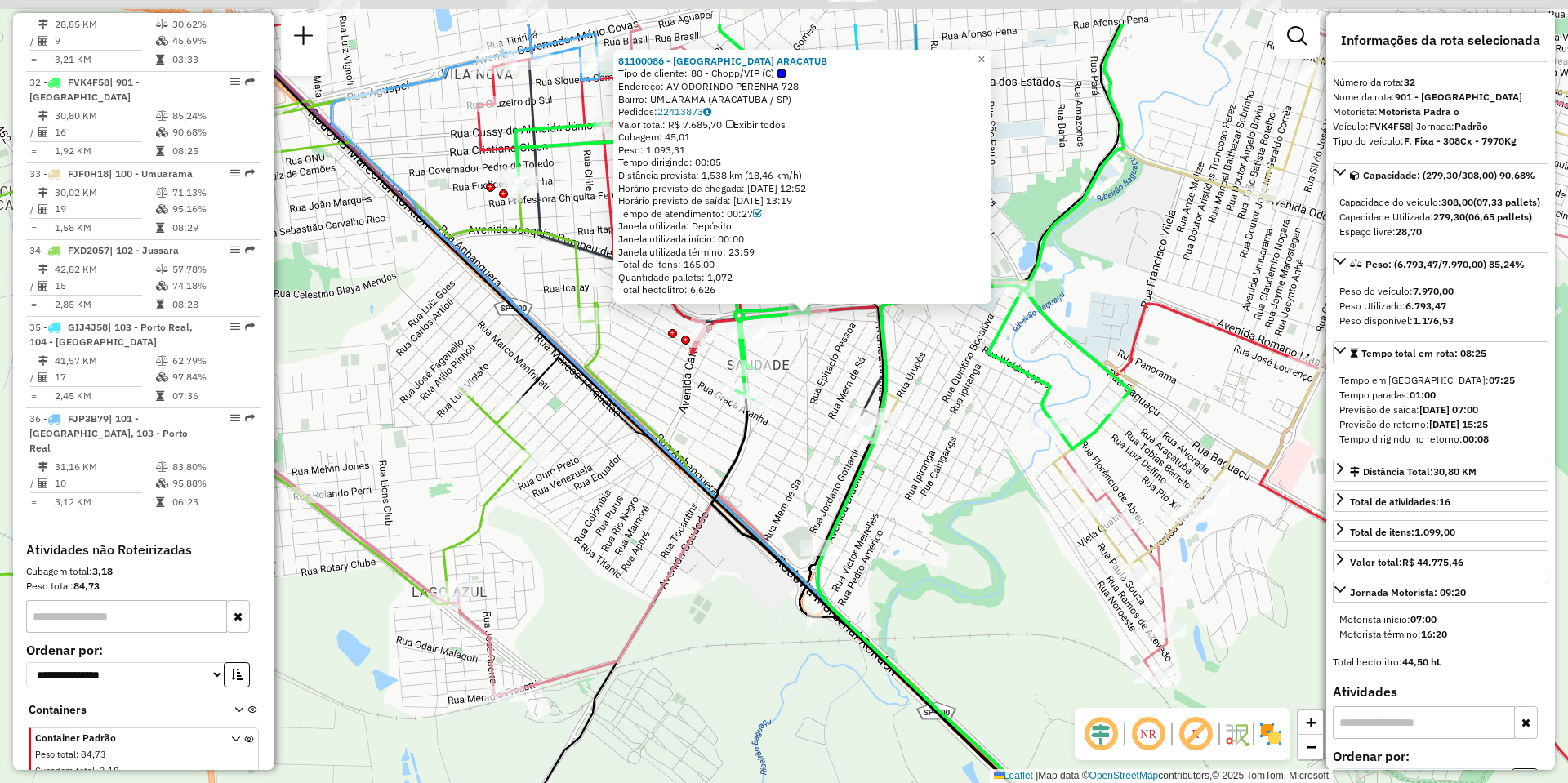
drag, startPoint x: 836, startPoint y: 269, endPoint x: 841, endPoint y: 371, distance: 102.1
click at [837, 387] on div "81100086 - [GEOGRAPHIC_DATA] ARACATUB Tipo de cliente: 80 - Chopp/VIP (C) Ender…" at bounding box center [784, 392] width 1568 height 783
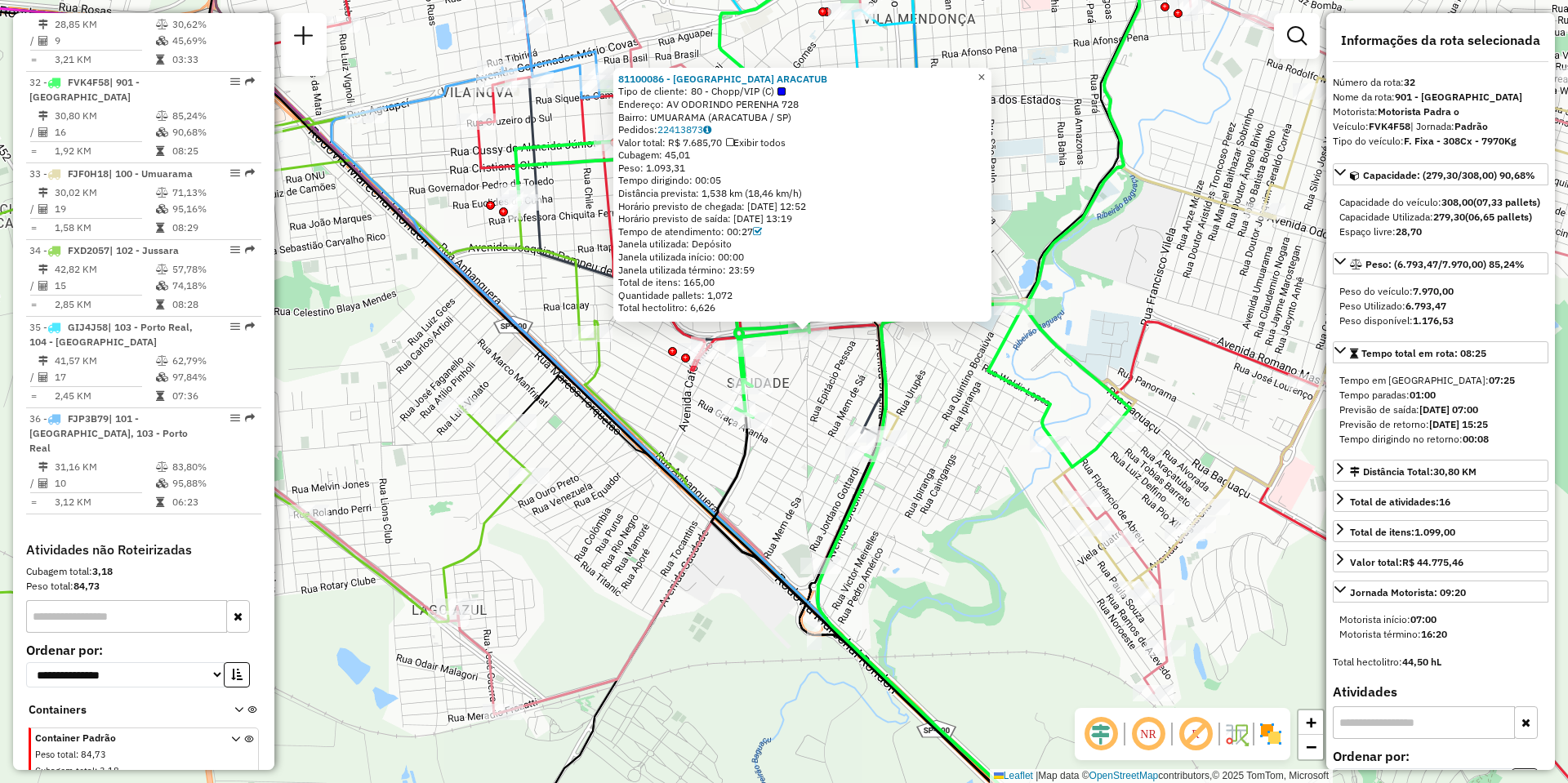
click at [985, 71] on span "×" at bounding box center [981, 77] width 8 height 14
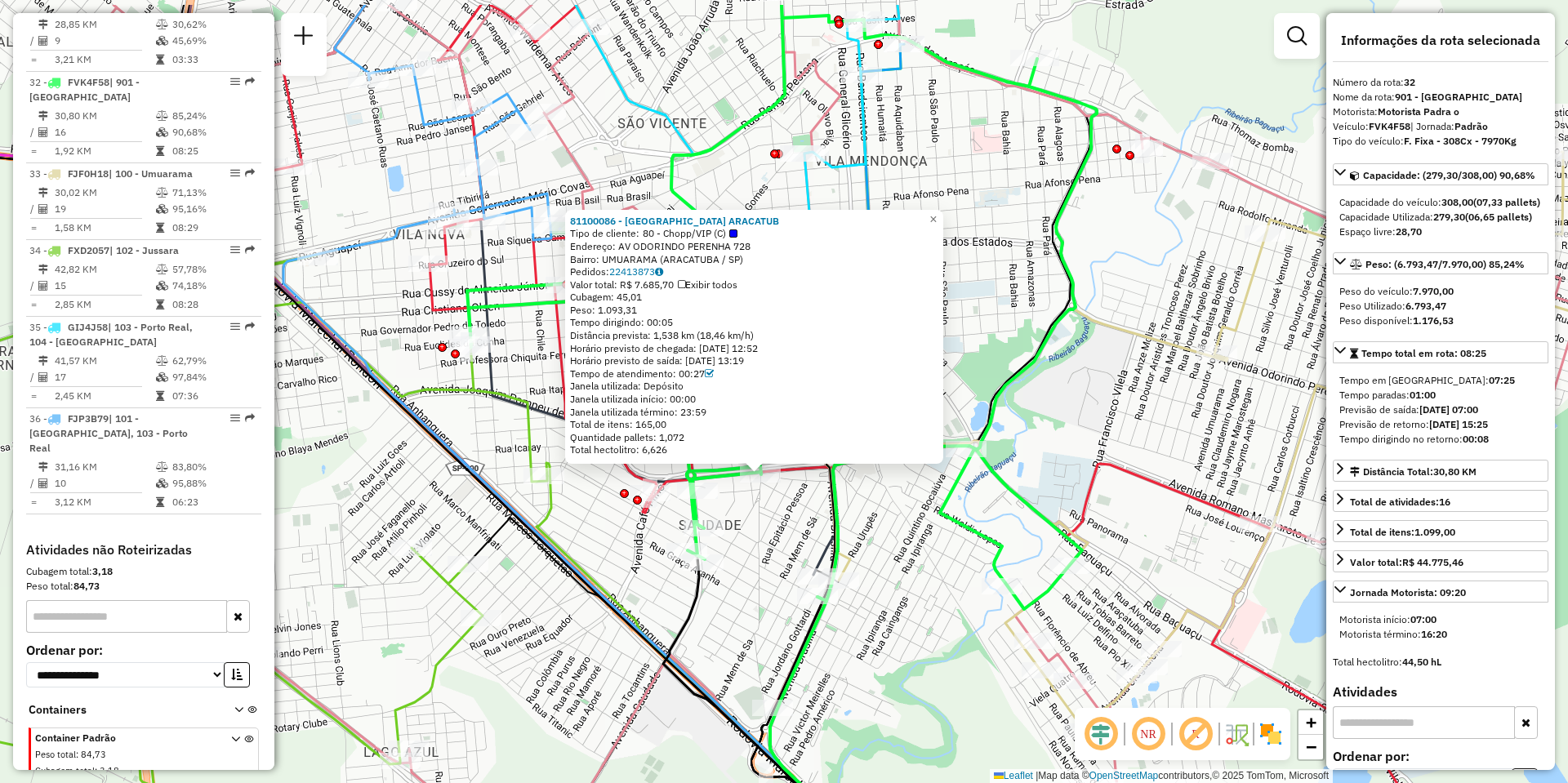
drag, startPoint x: 836, startPoint y: 421, endPoint x: 813, endPoint y: 505, distance: 87.1
click at [813, 505] on div "81100086 - [GEOGRAPHIC_DATA] ARACATUB Tipo de cliente: 80 - Chopp/VIP (C) Ender…" at bounding box center [784, 392] width 1568 height 783
click at [904, 598] on div "81100086 - [GEOGRAPHIC_DATA] ARACATUB Tipo de cliente: 80 - Chopp/VIP (C) Ender…" at bounding box center [784, 392] width 1568 height 783
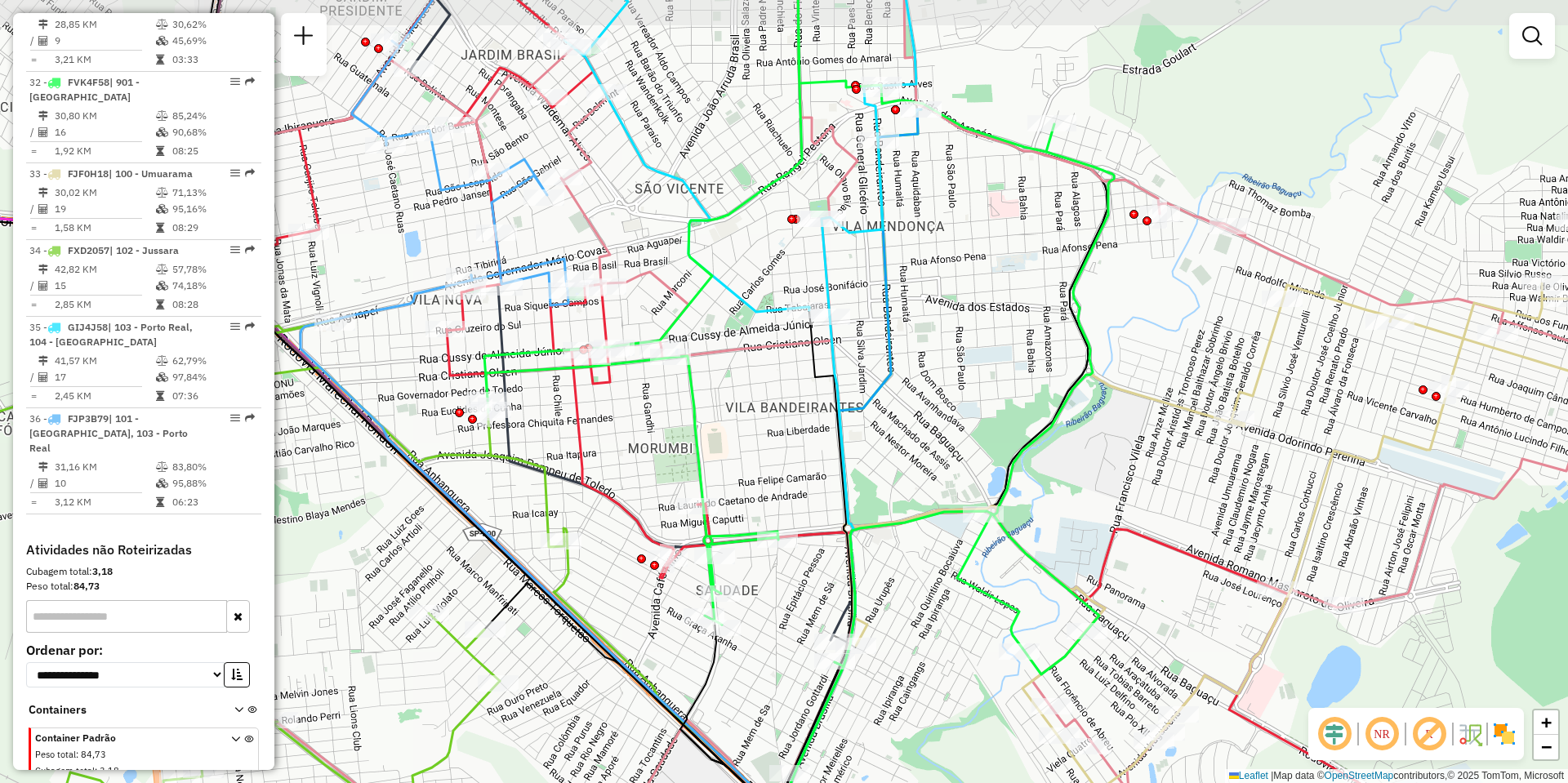
drag, startPoint x: 784, startPoint y: 543, endPoint x: 798, endPoint y: 595, distance: 53.9
click at [798, 595] on div "Janela de atendimento Grade de atendimento Capacidade Transportadoras Veículos …" at bounding box center [784, 392] width 1568 height 783
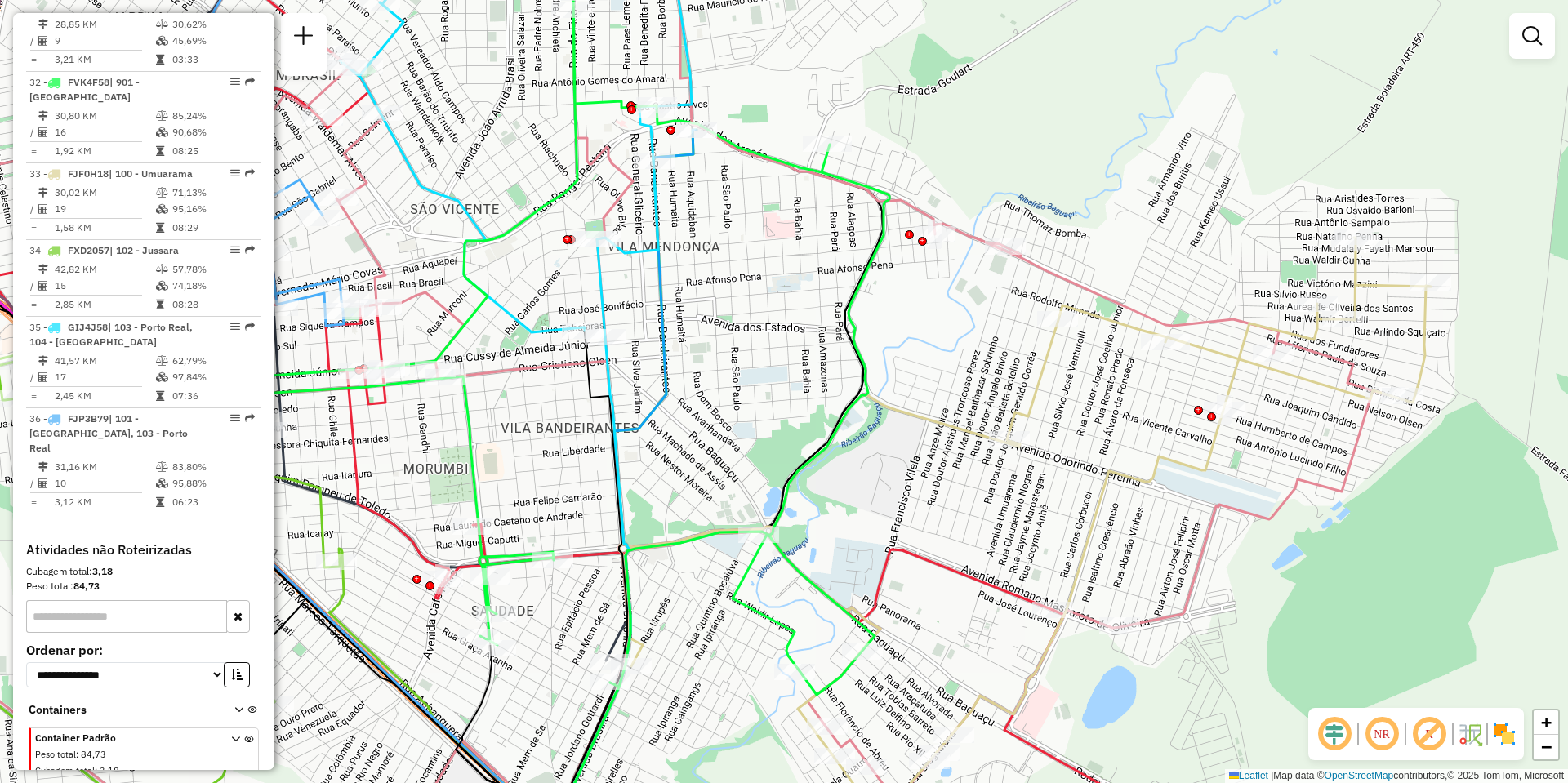
drag, startPoint x: 1000, startPoint y: 497, endPoint x: 838, endPoint y: 505, distance: 162.2
click at [838, 505] on div "Janela de atendimento Grade de atendimento Capacidade Transportadoras Veículos …" at bounding box center [784, 392] width 1568 height 783
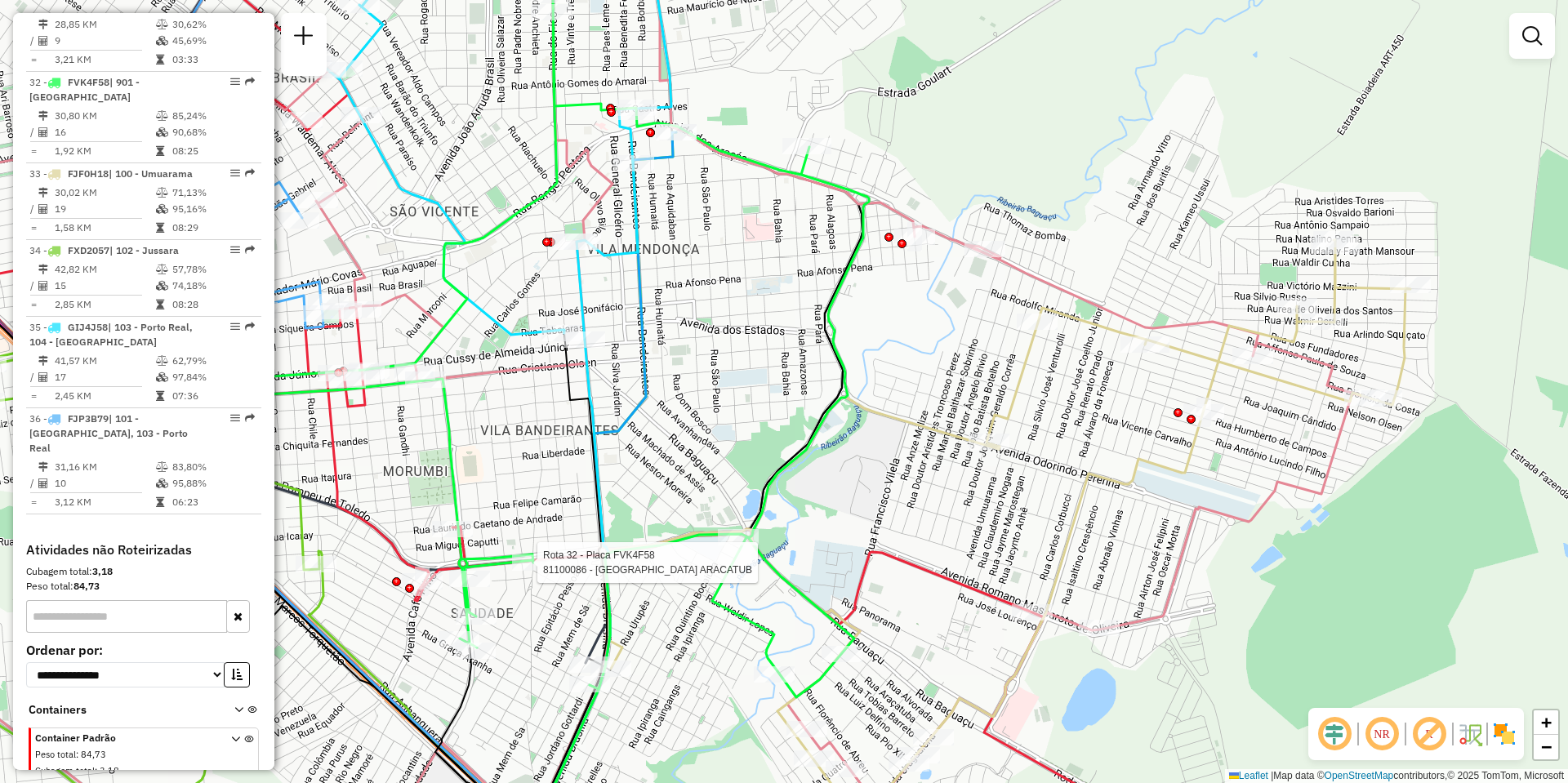
select select "**********"
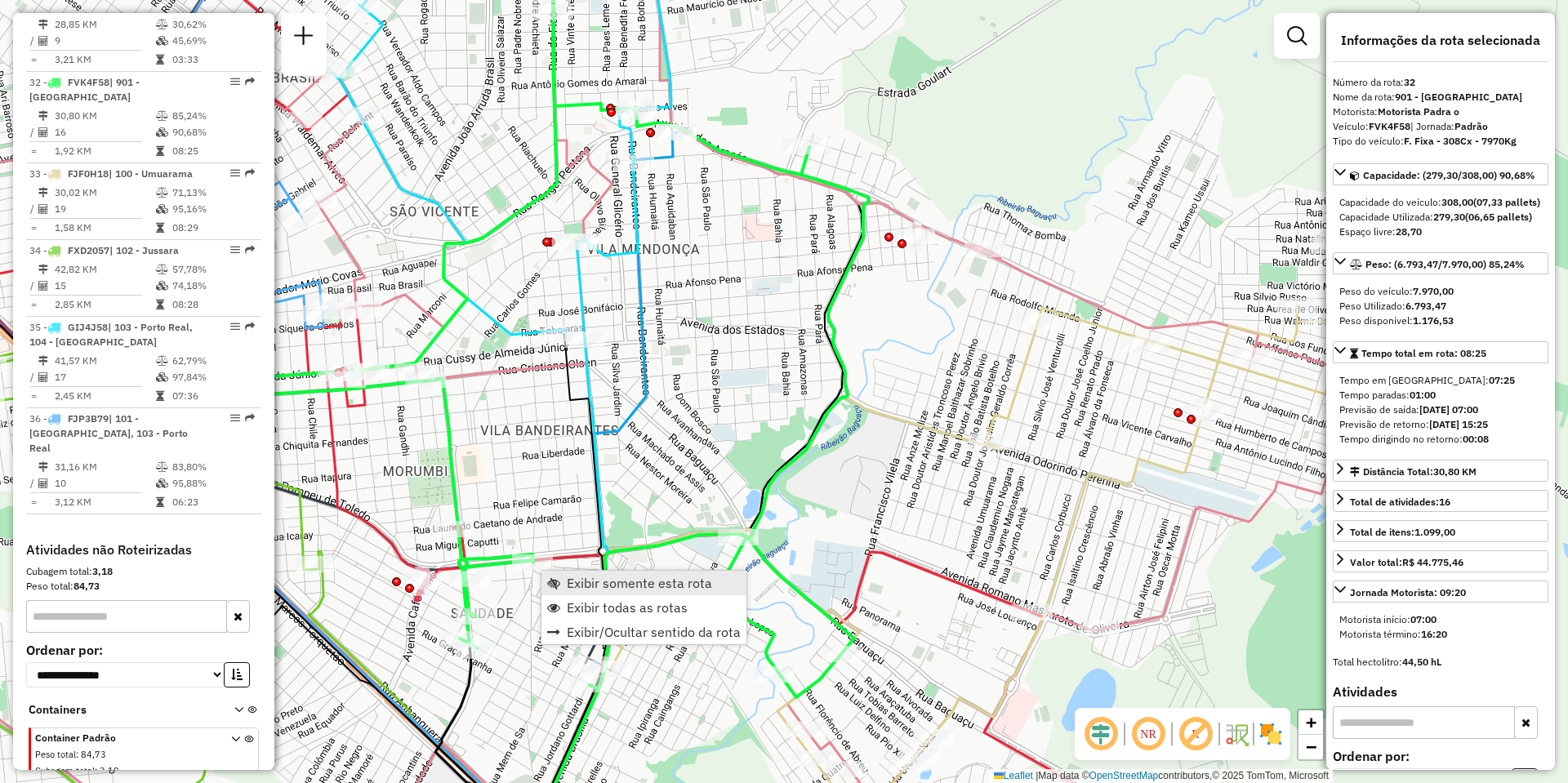
click at [641, 589] on span "Exibir somente esta rota" at bounding box center [639, 583] width 145 height 14
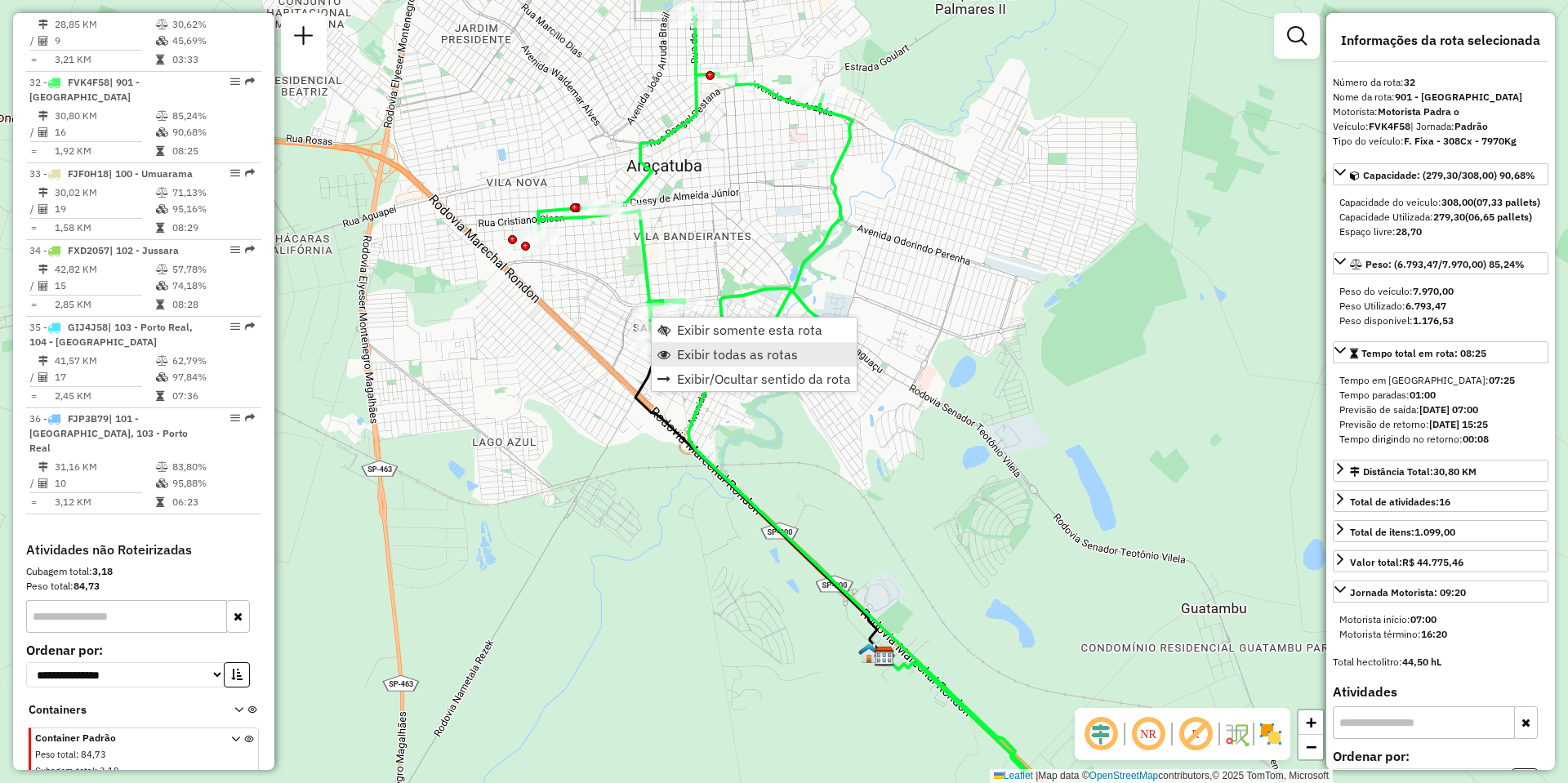
click at [682, 355] on span "Exibir todas as rotas" at bounding box center [737, 355] width 121 height 14
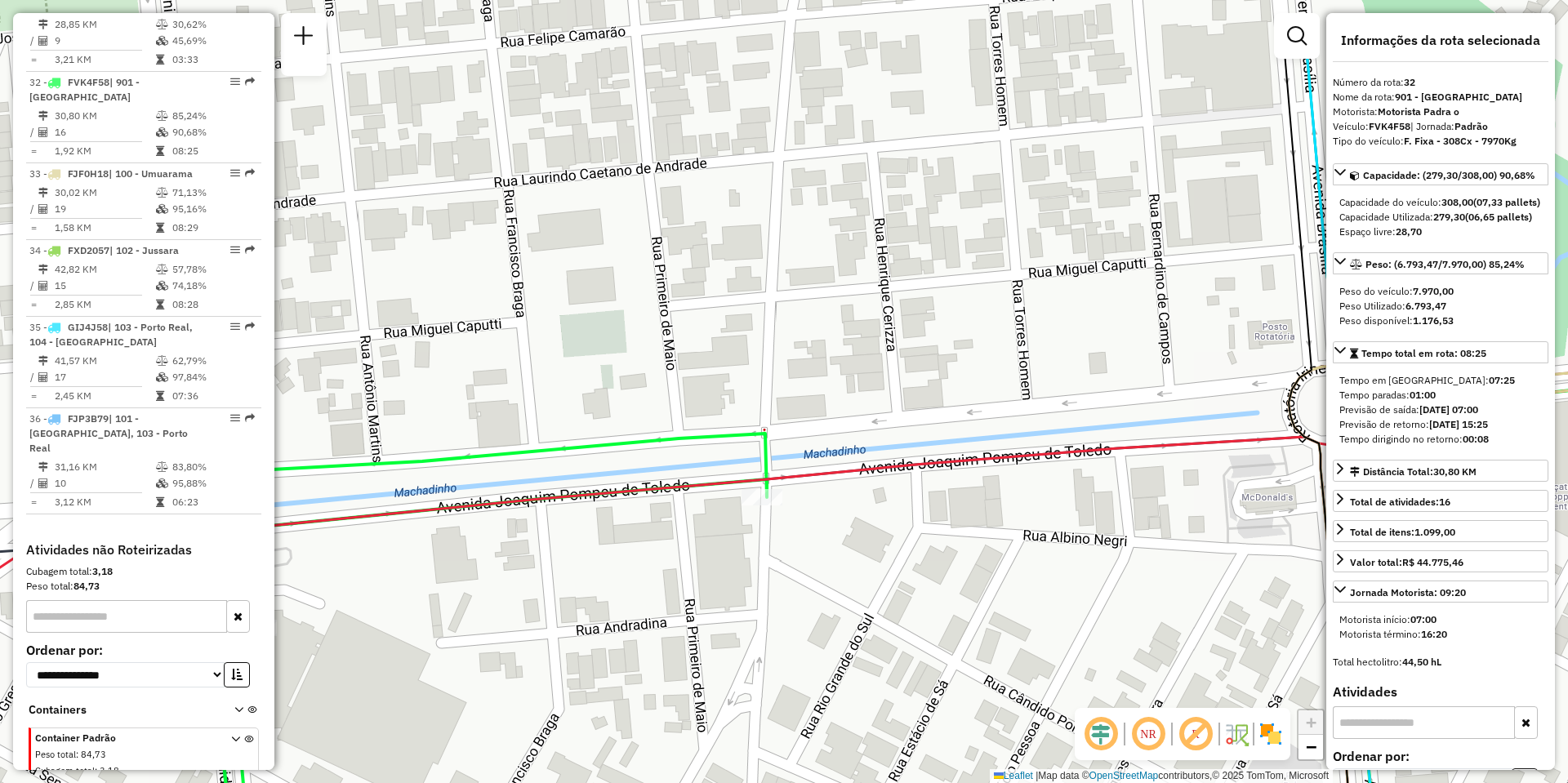
drag, startPoint x: 782, startPoint y: 221, endPoint x: 772, endPoint y: 348, distance: 127.4
click at [772, 342] on div "Janela de atendimento Grade de atendimento Capacidade Transportadoras Veículos …" at bounding box center [784, 392] width 1568 height 783
